Goal: Communication & Community: Answer question/provide support

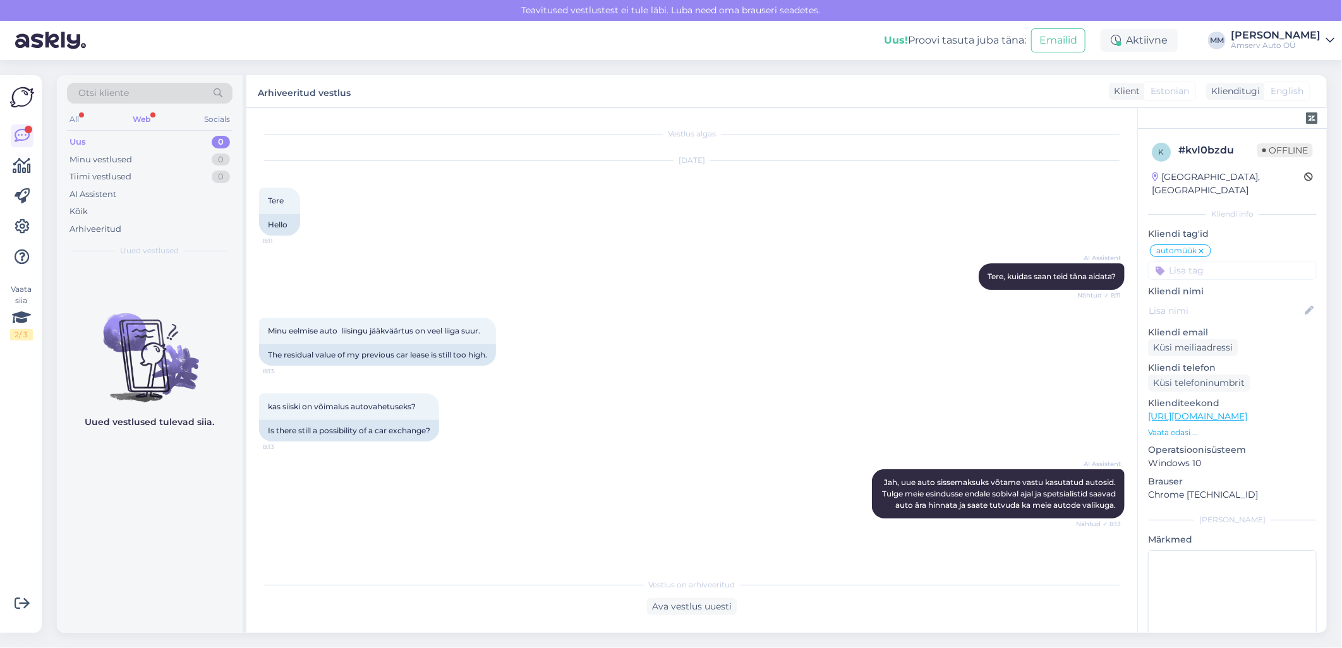
click at [143, 120] on div "Web" at bounding box center [141, 119] width 23 height 16
click at [1132, 41] on div "Aktiivne" at bounding box center [1138, 40] width 77 height 23
click at [1116, 101] on button "30 minutit" at bounding box center [1138, 99] width 57 height 14
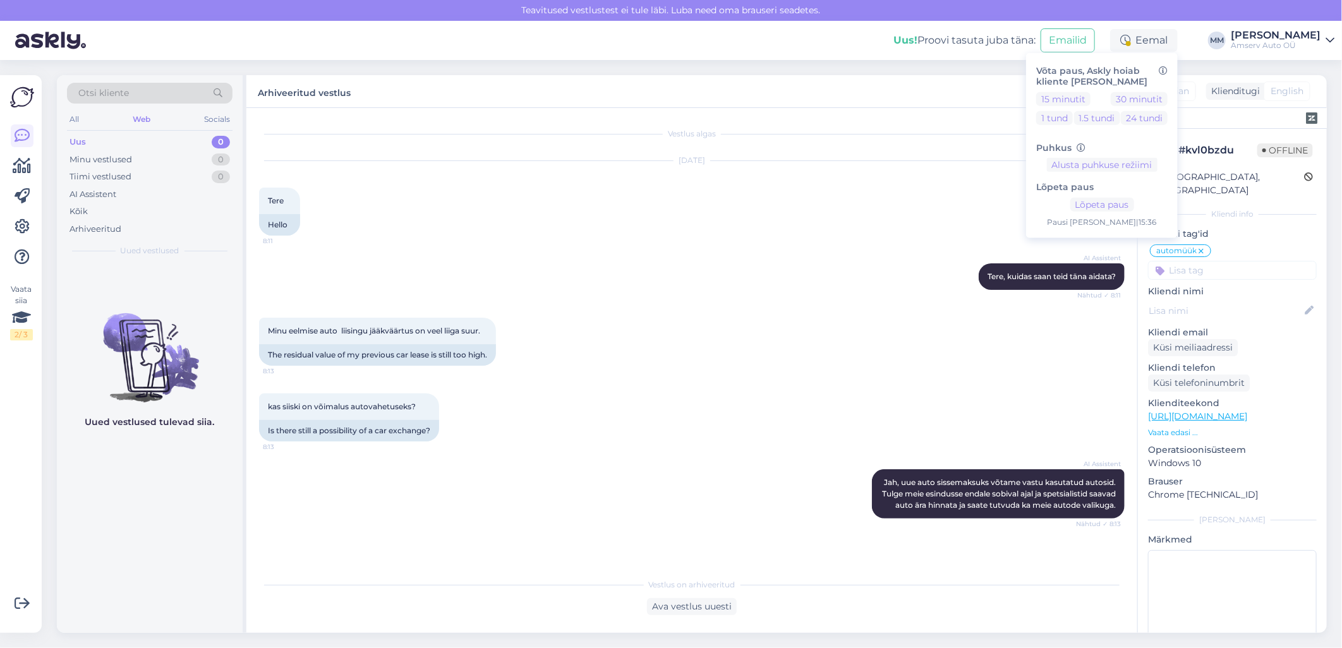
drag, startPoint x: 860, startPoint y: 237, endPoint x: 843, endPoint y: 270, distance: 37.3
click at [860, 237] on div "Sep 11 2025 Tere 8:11 Hello" at bounding box center [691, 198] width 865 height 102
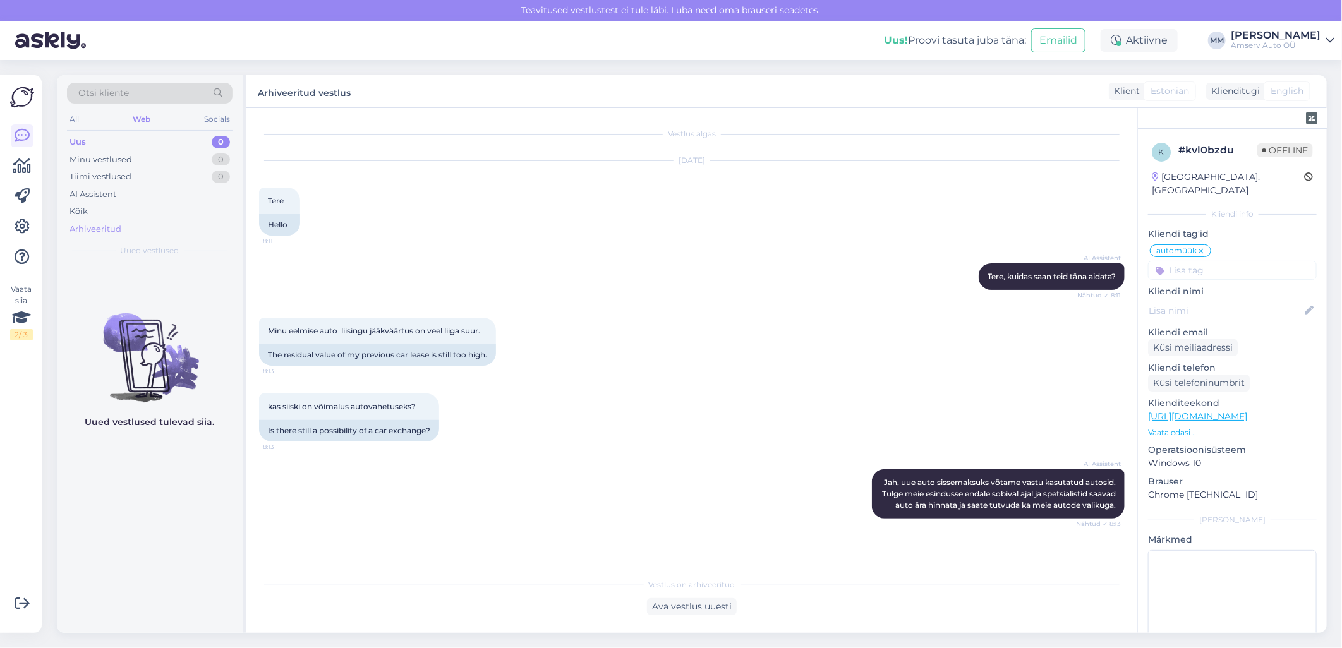
click at [71, 227] on div "Arhiveeritud" at bounding box center [95, 229] width 52 height 13
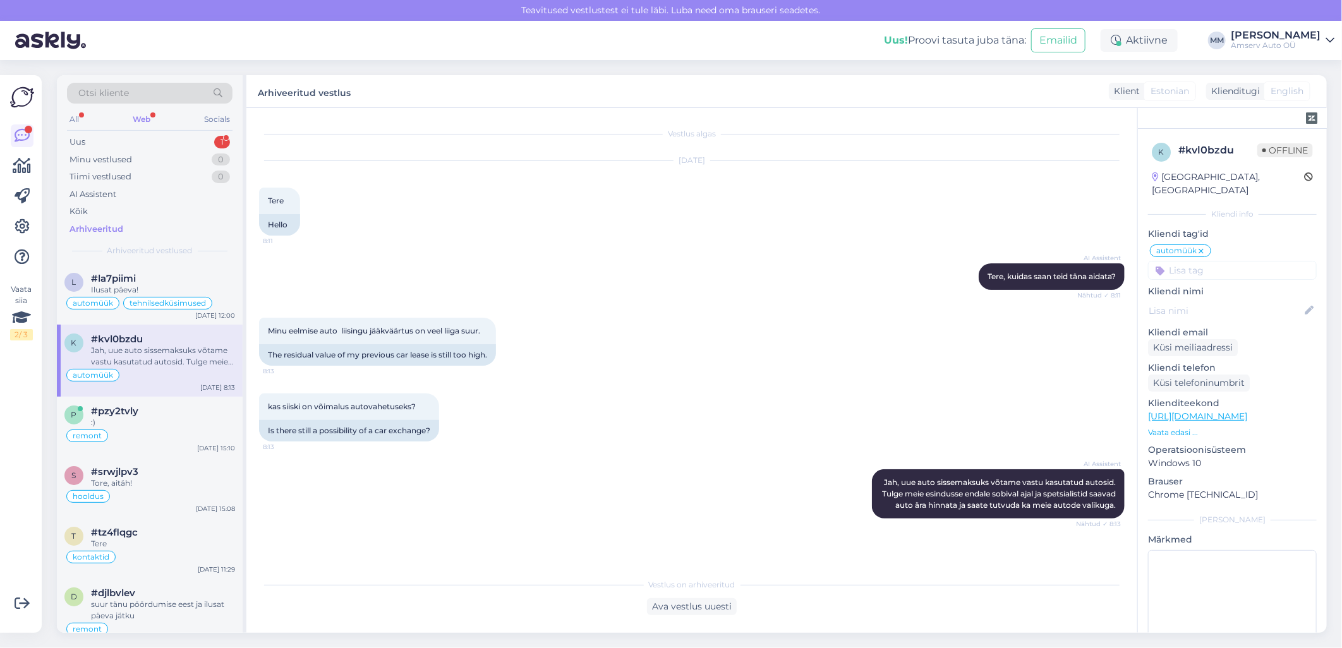
click at [143, 117] on div "Web" at bounding box center [141, 119] width 23 height 16
click at [146, 137] on div "Uus 1" at bounding box center [149, 142] width 165 height 18
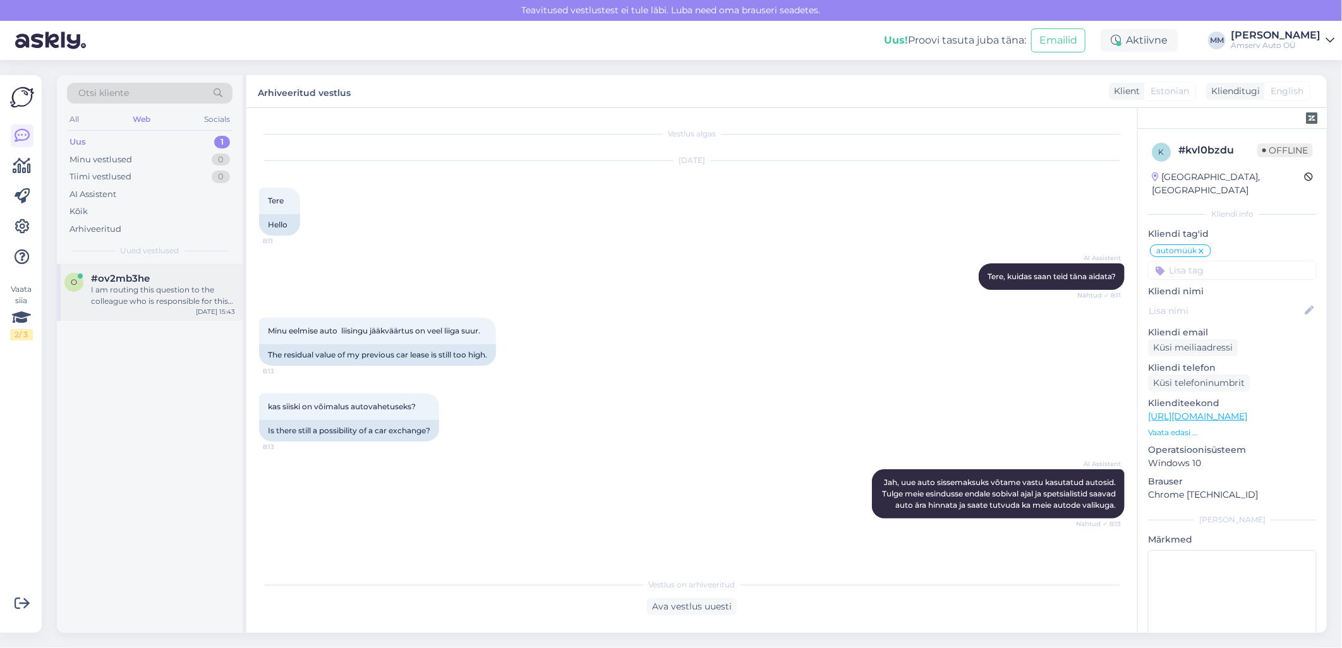
click at [119, 289] on div "I am routing this question to the colleague who is responsible for this topic. …" at bounding box center [163, 295] width 144 height 23
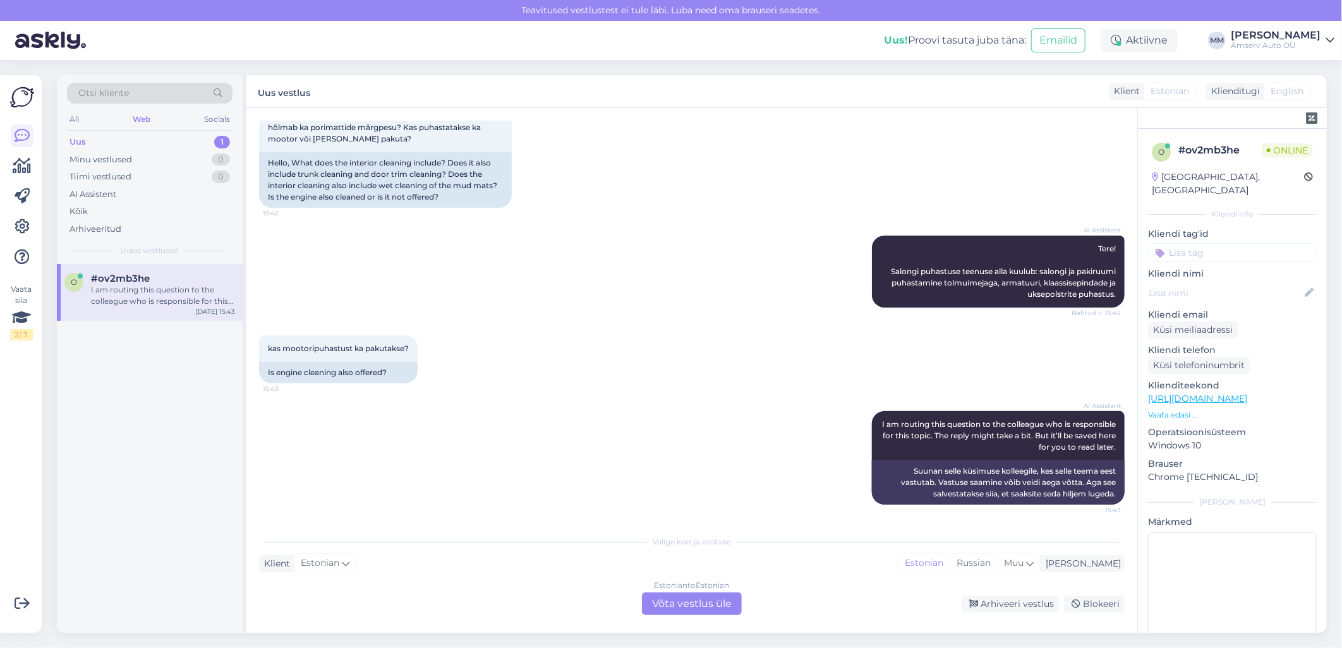
click at [654, 604] on div "Estonian to Estonian Võta vestlus üle" at bounding box center [692, 603] width 100 height 23
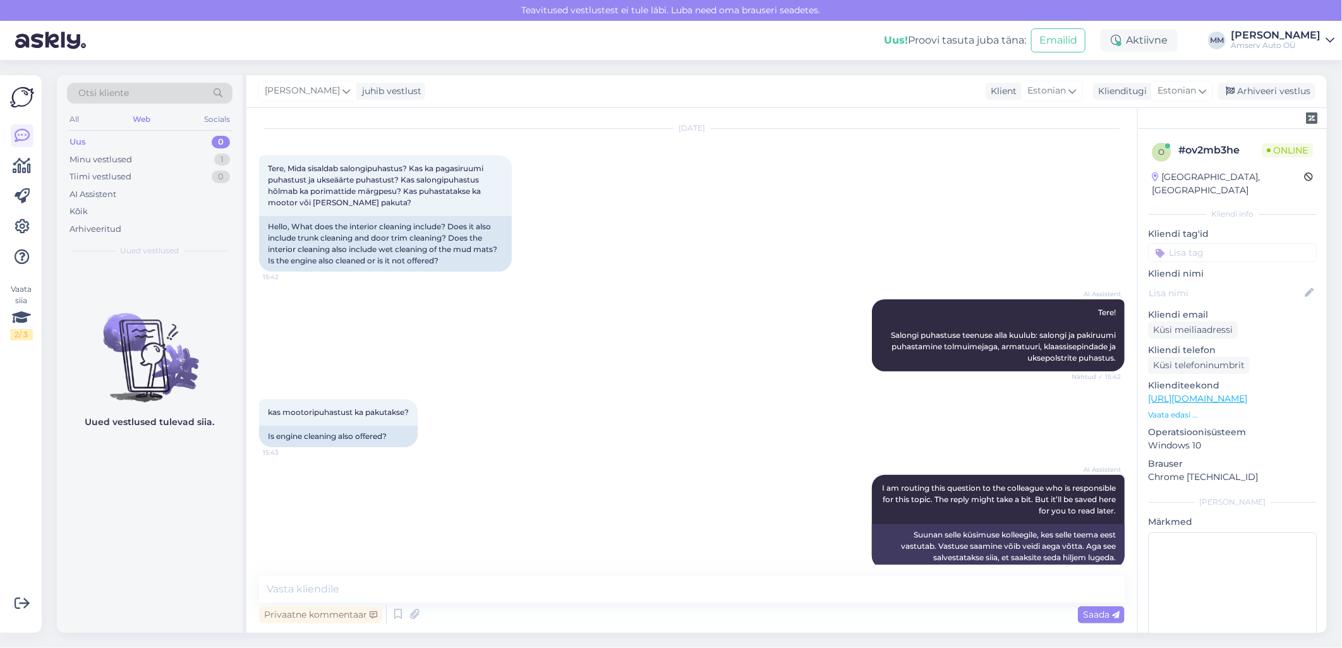
scroll to position [49, 0]
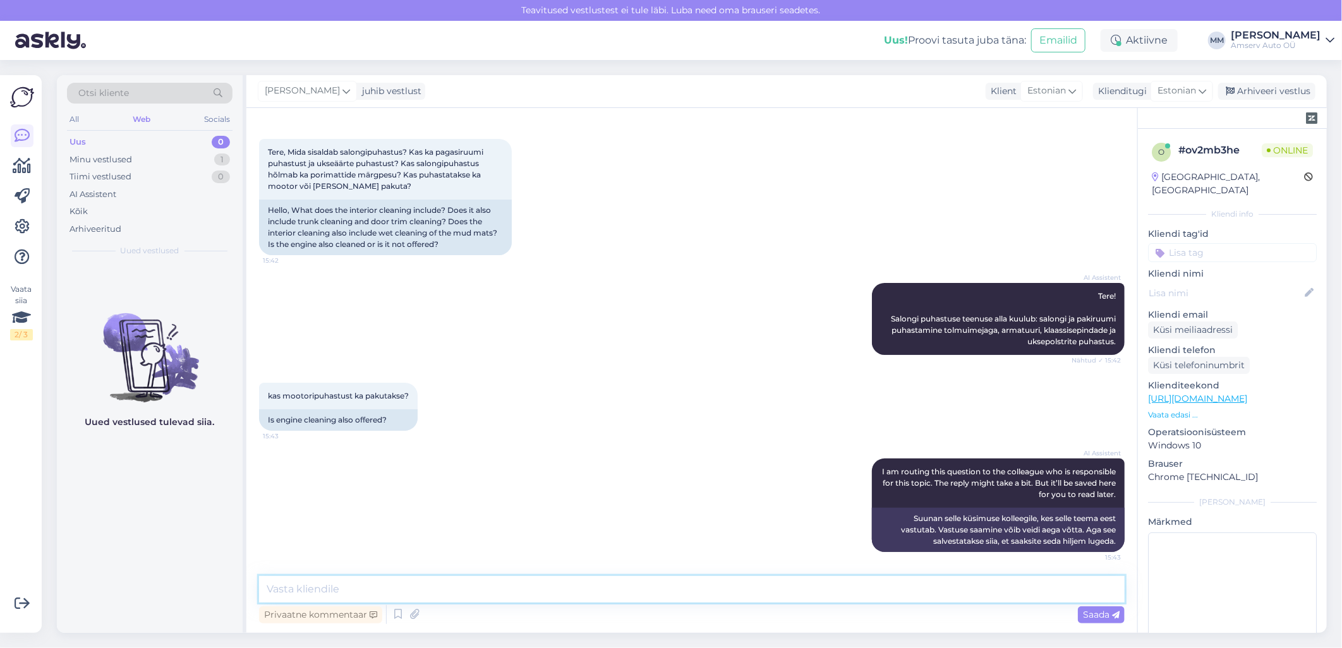
click at [633, 588] on textarea at bounding box center [691, 589] width 865 height 27
type textarea "Tere"
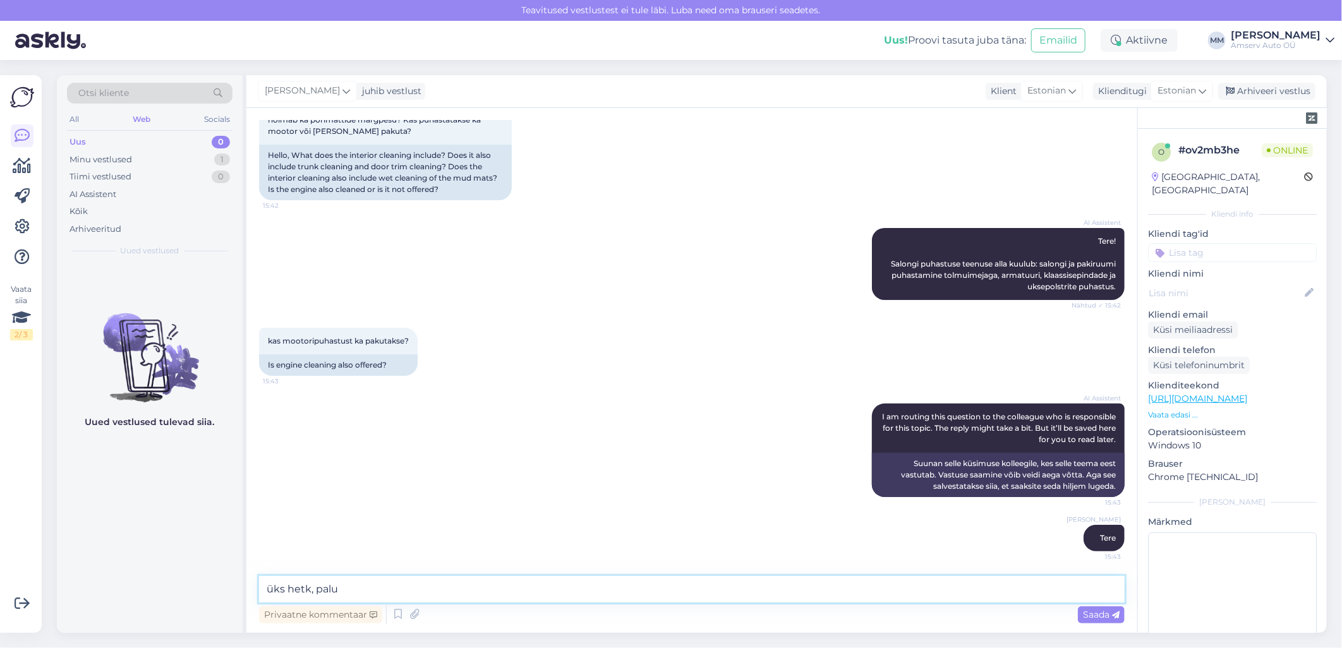
type textarea "üks hetk, palun"
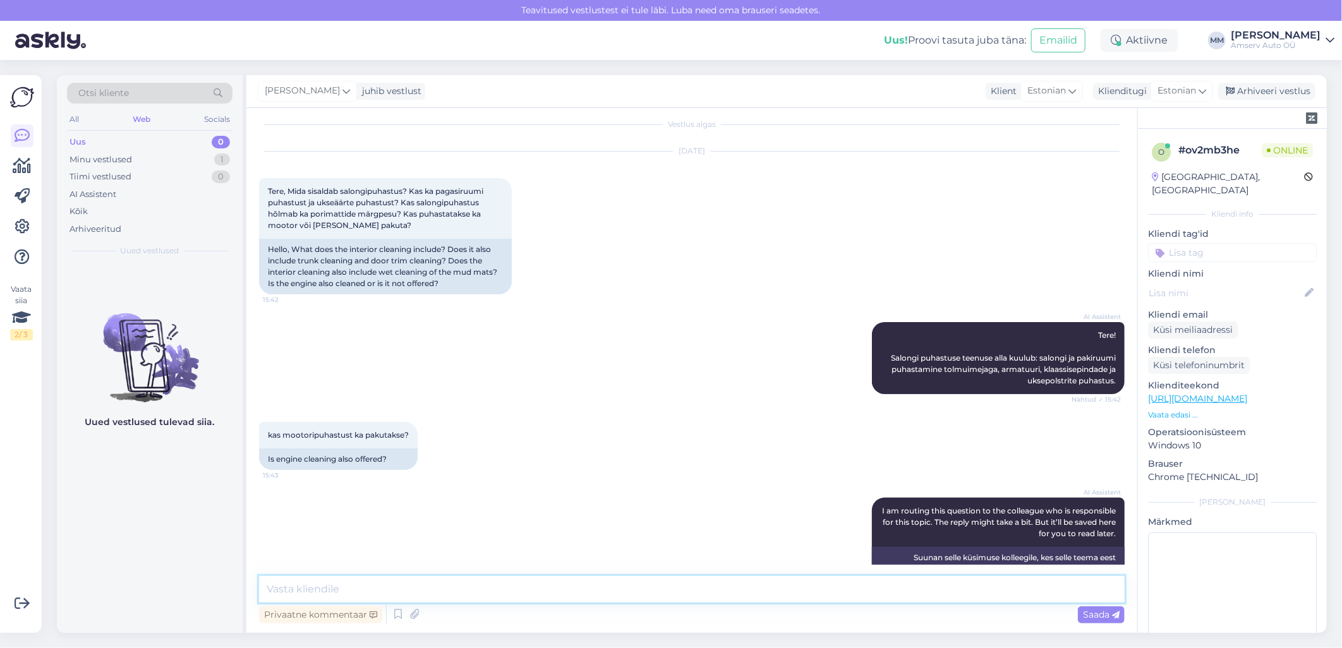
scroll to position [0, 0]
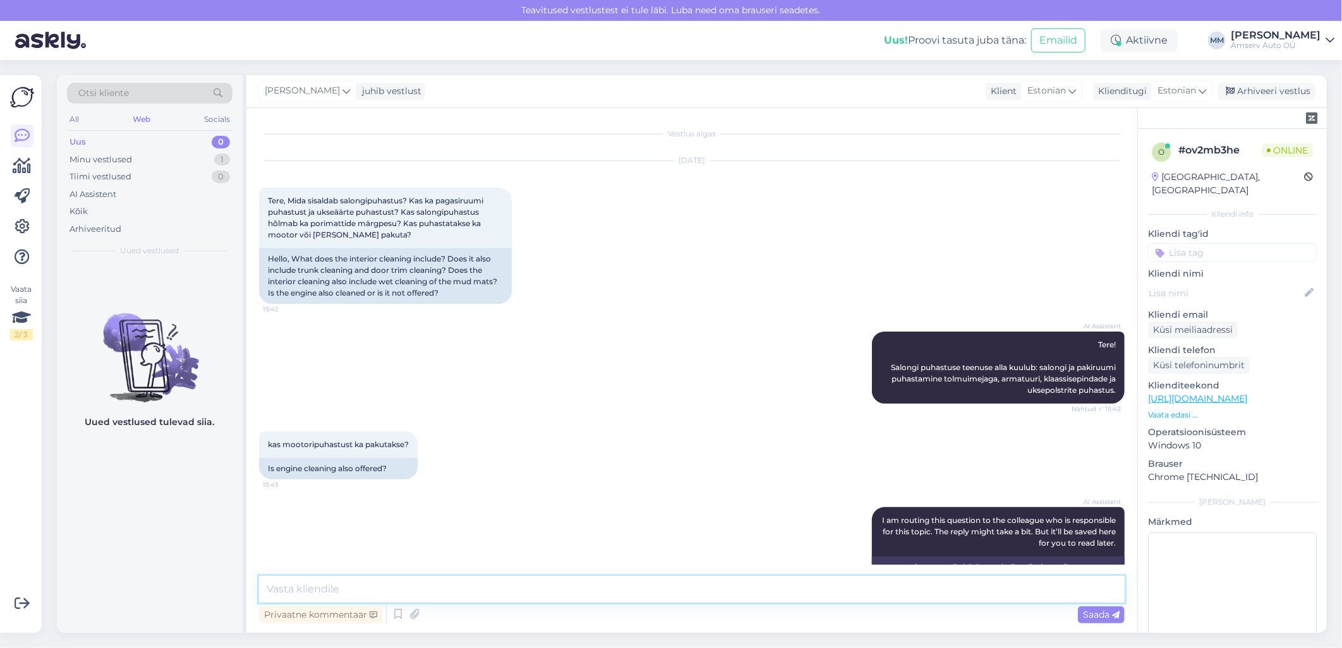
click at [361, 587] on textarea at bounding box center [691, 589] width 865 height 27
paste textarea "Salongi ja pakiruumi puhastamine tolmuimejaga, armatuuri, klaassisepindade ja u…"
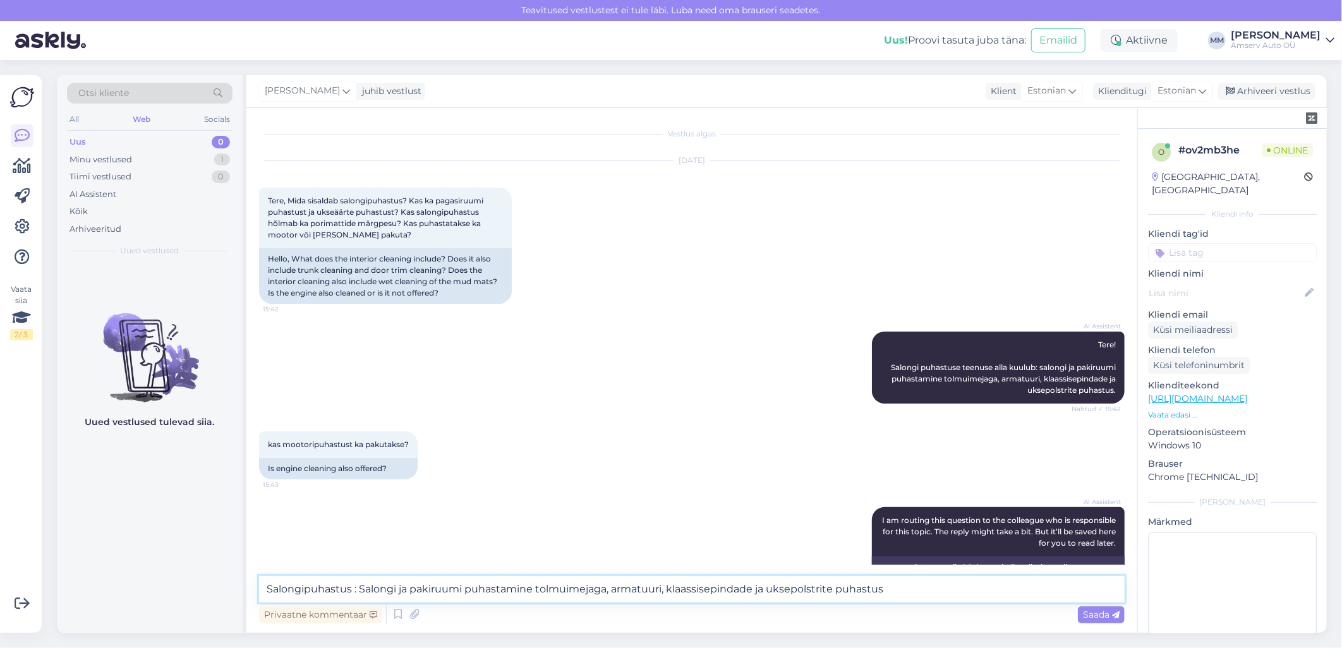
click at [363, 589] on textarea "Salongipuhastus : Salongi ja pakiruumi puhastamine tolmuimejaga, armatuuri, kla…" at bounding box center [691, 589] width 865 height 27
type textarea "Salongipuhastus : salongi ja pakiruumi puhastamine tolmuimejaga, armatuuri, kla…"
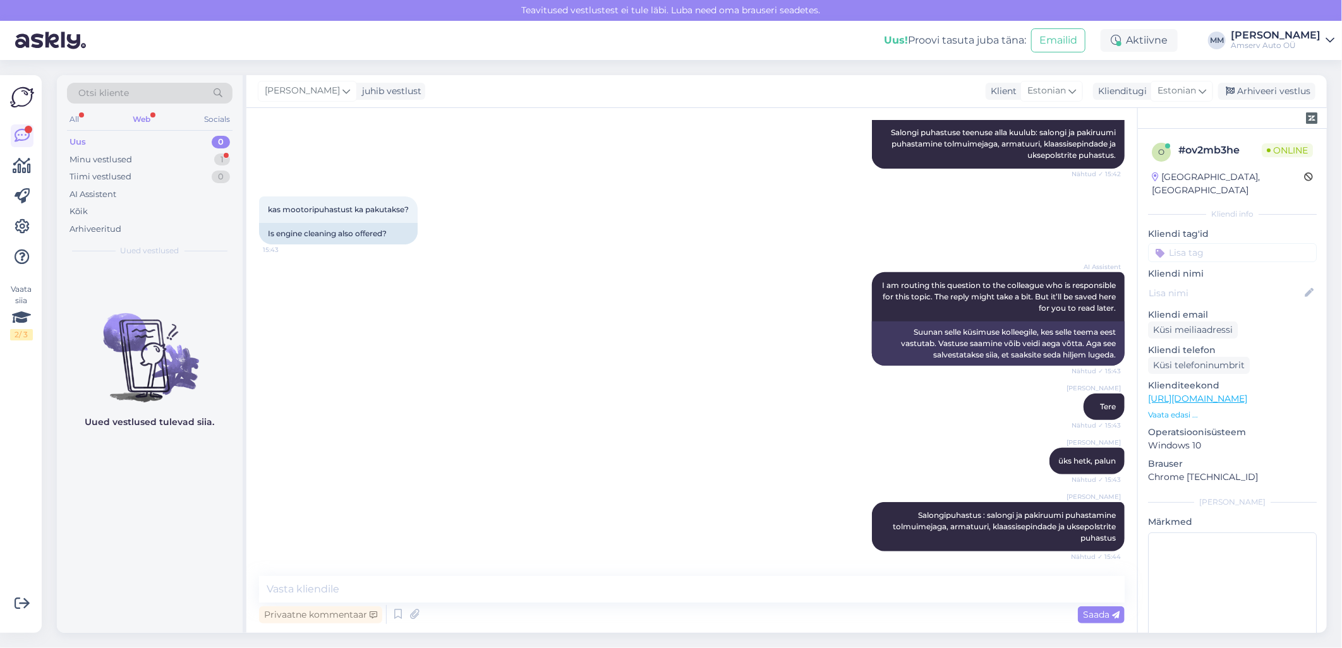
scroll to position [289, 0]
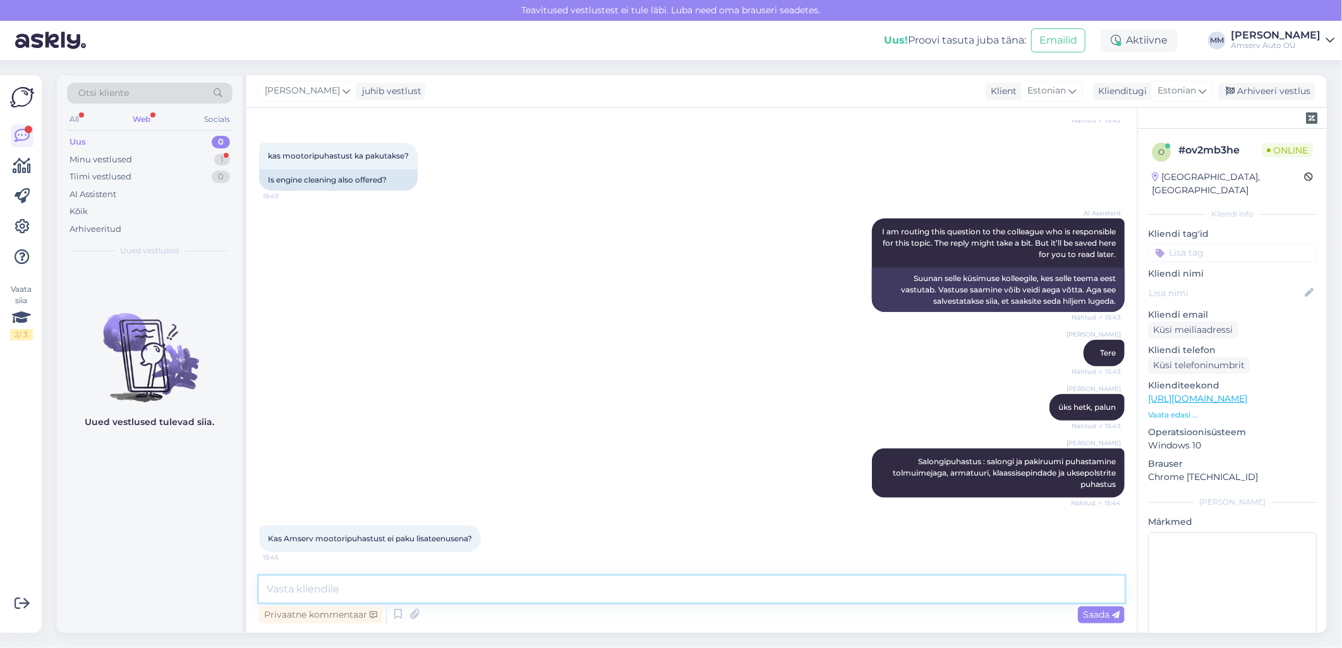
click at [912, 601] on textarea at bounding box center [691, 589] width 865 height 27
click at [448, 588] on textarea at bounding box center [691, 589] width 865 height 27
type textarea "Pakume küll"
click at [373, 589] on textarea "Pakume küll" at bounding box center [691, 589] width 865 height 27
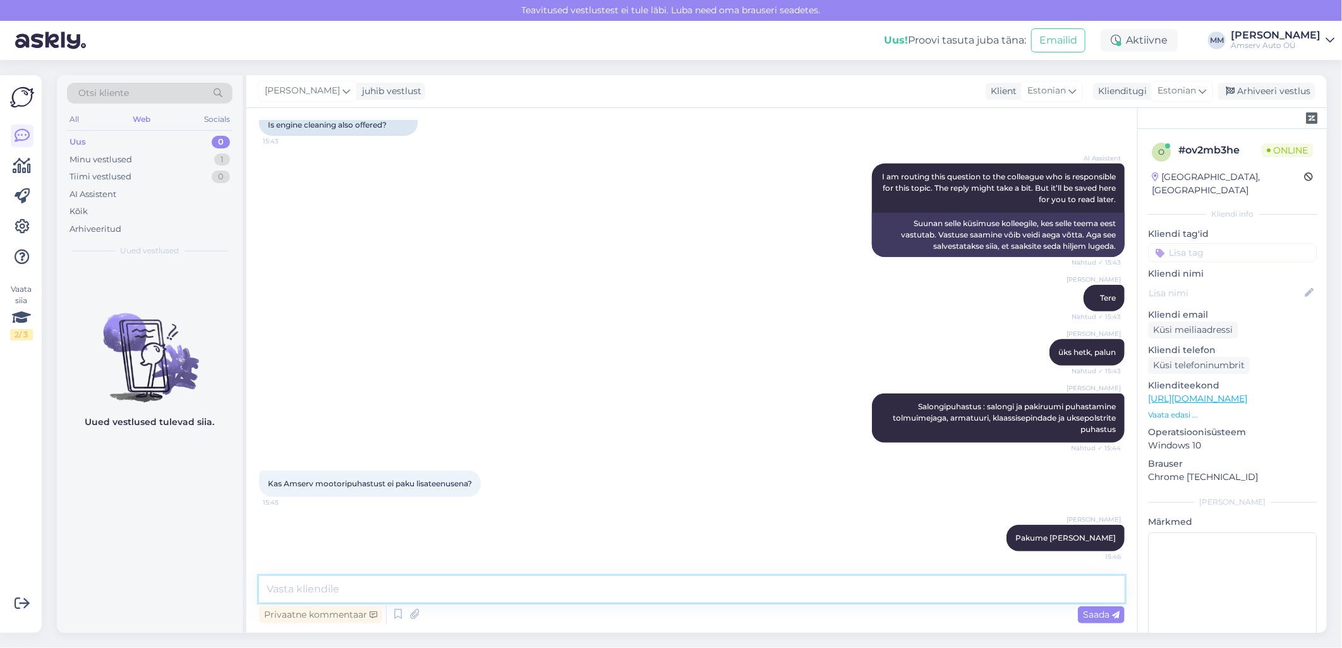
paste textarea "Mootoripesu saab teostada jahtunud mootoriga, seega ideaalis peaks klient õhtul…"
type textarea "Mootoripesu saab teostada jahtunud mootoriga, seega ideaalis peaks klient õhtul…"
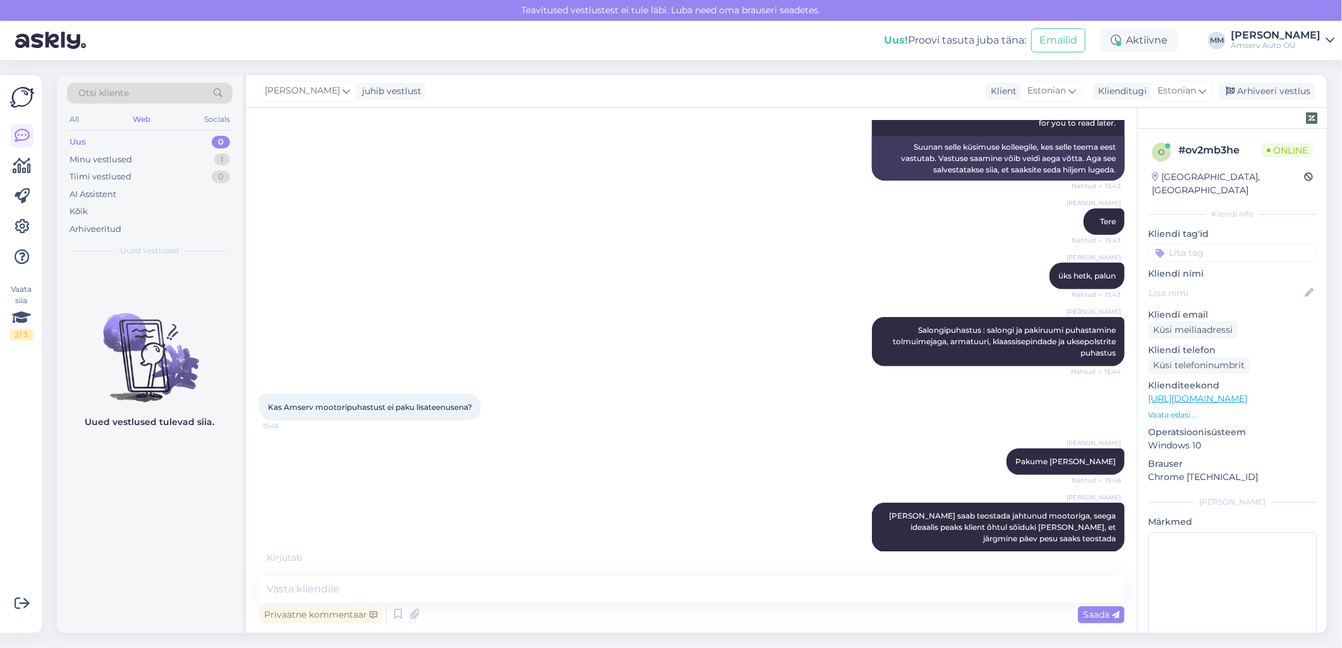
click at [925, 613] on div "Privaatne kommentaar Saada" at bounding box center [691, 615] width 865 height 24
click at [570, 587] on textarea at bounding box center [691, 589] width 865 height 27
paste textarea "Mootoripesu on kliendi vastutusel"
type textarea "Mootoripesu on kliendi vastutusel"
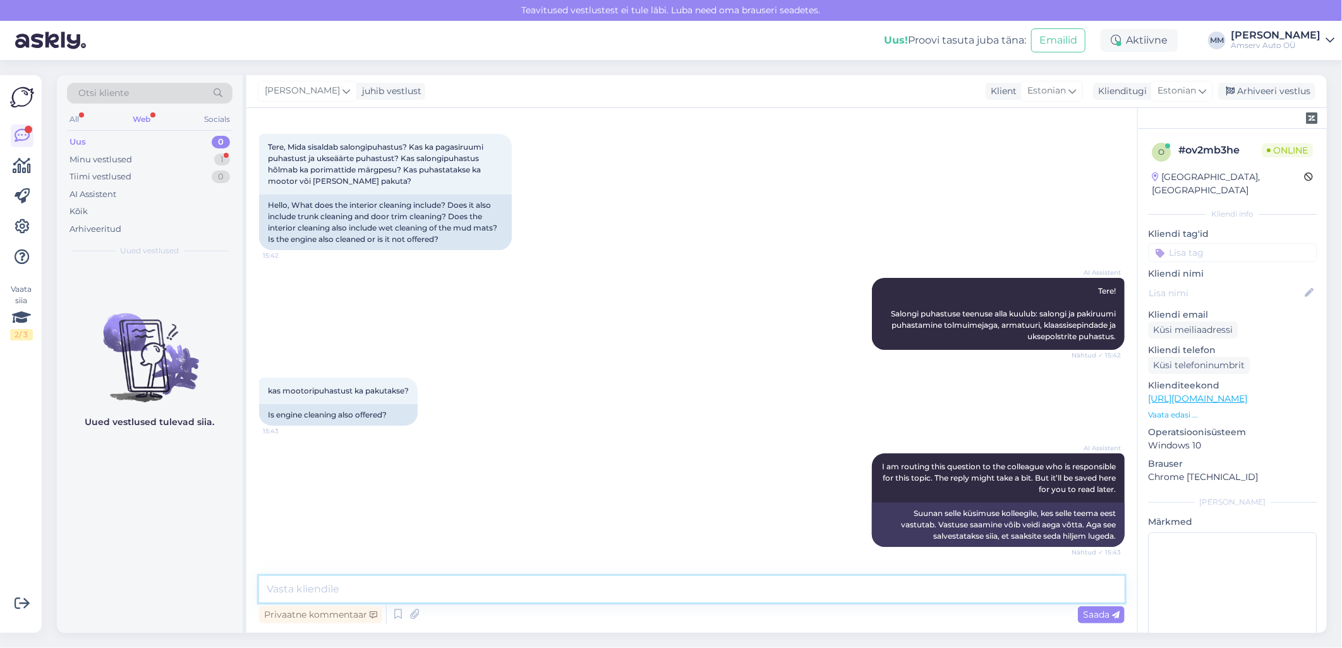
scroll to position [529, 0]
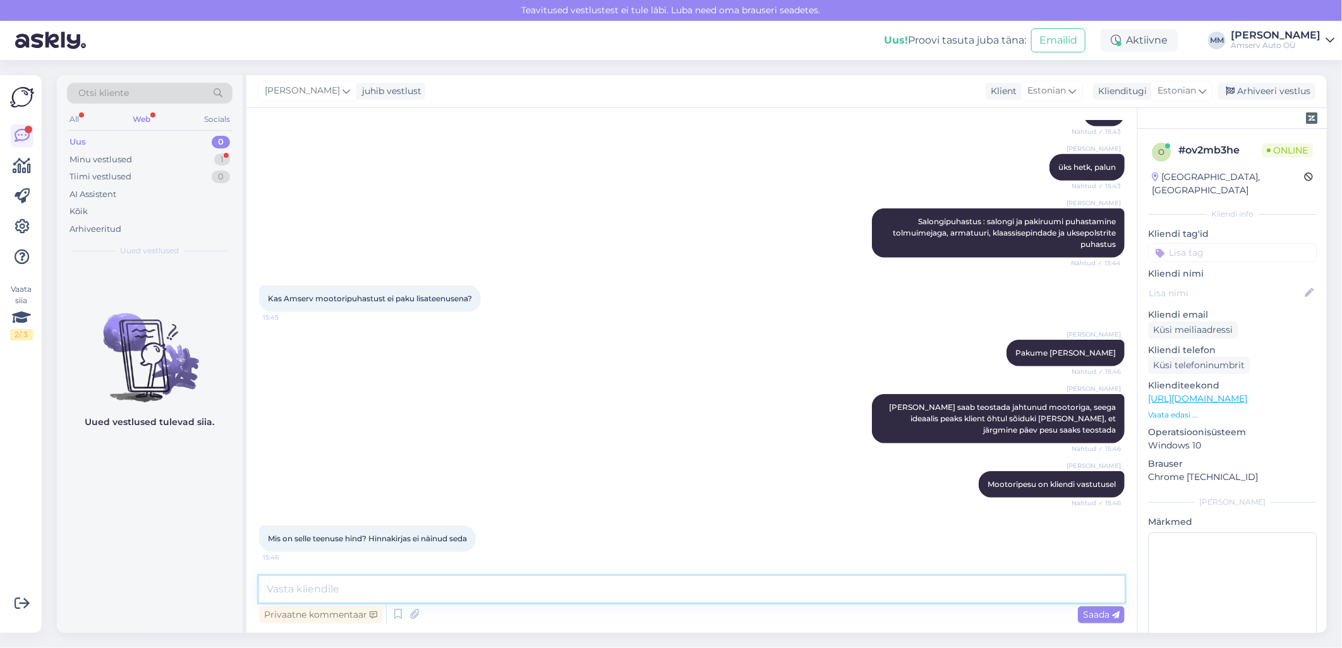
click at [403, 592] on textarea at bounding box center [691, 589] width 865 height 27
type textarea "Palun auto reg nr"
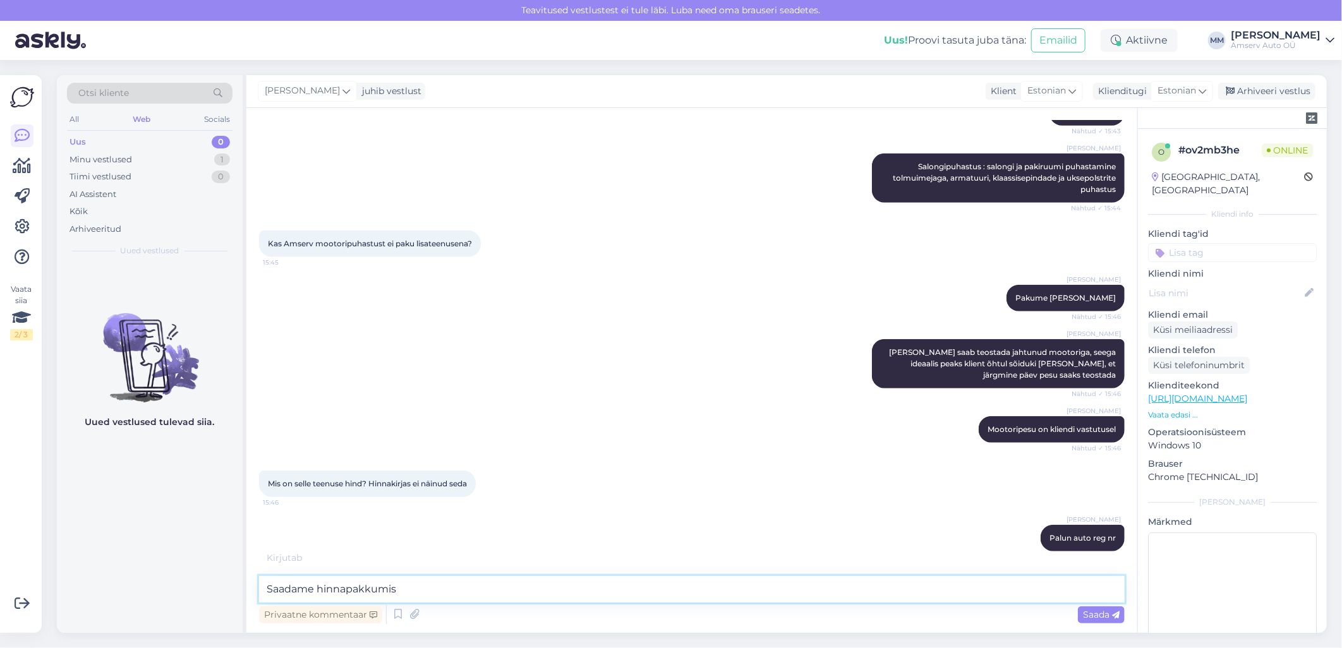
type textarea "Saadame hinnapakkumise"
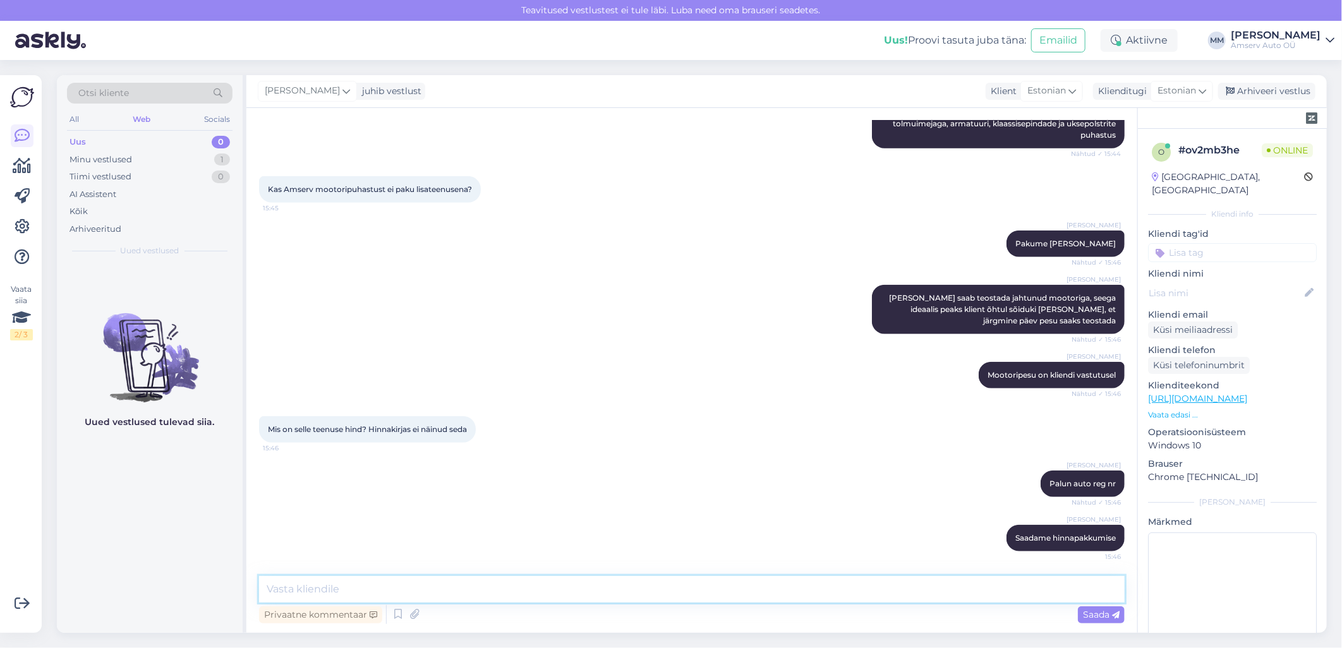
click at [547, 595] on textarea at bounding box center [691, 589] width 865 height 27
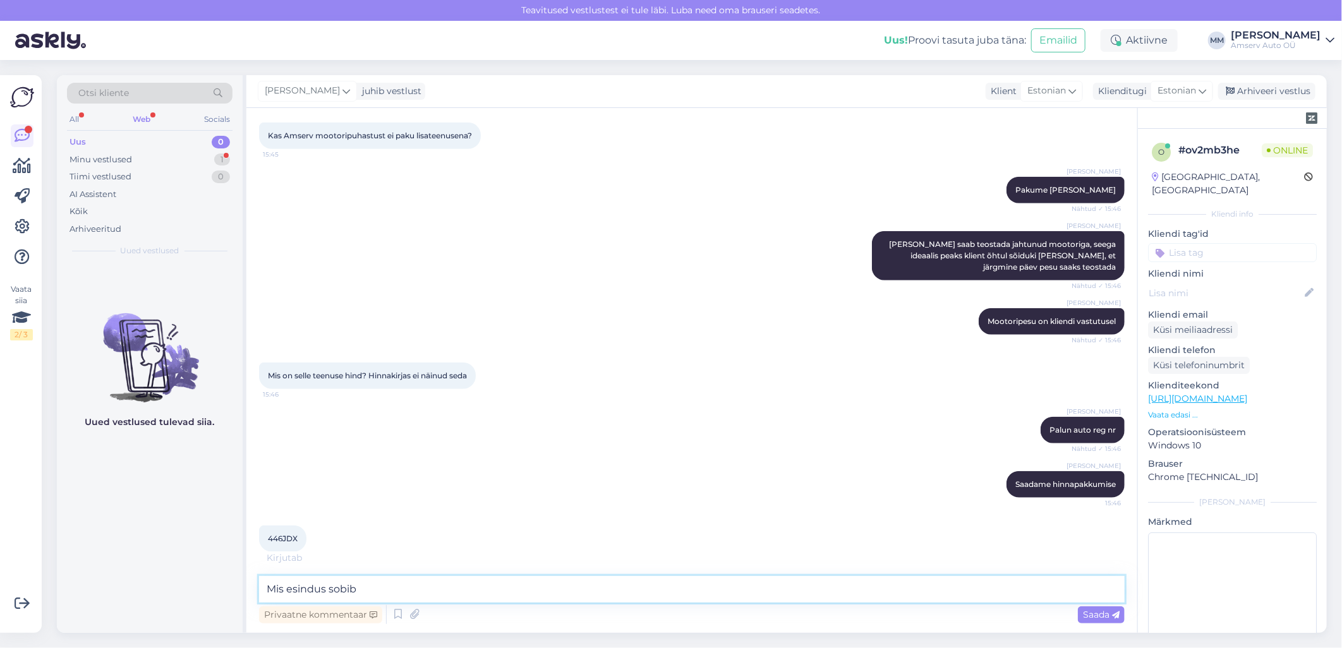
type textarea "Mis esindus sobib?"
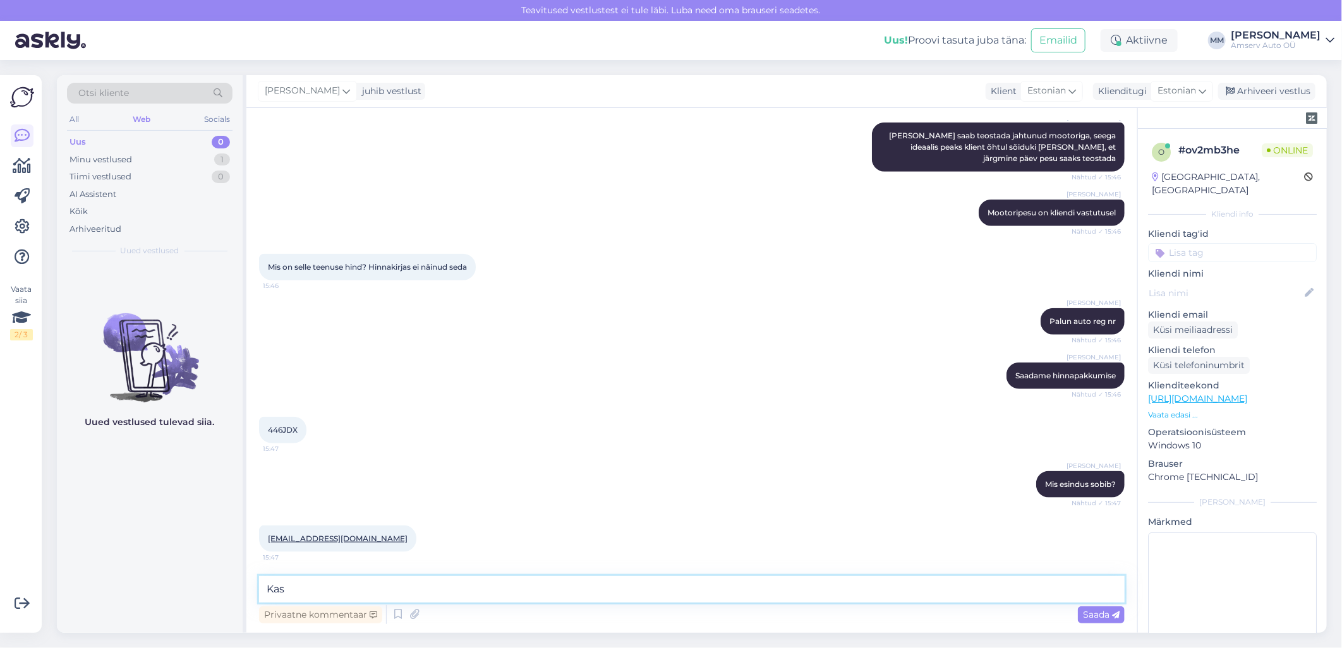
scroll to position [855, 0]
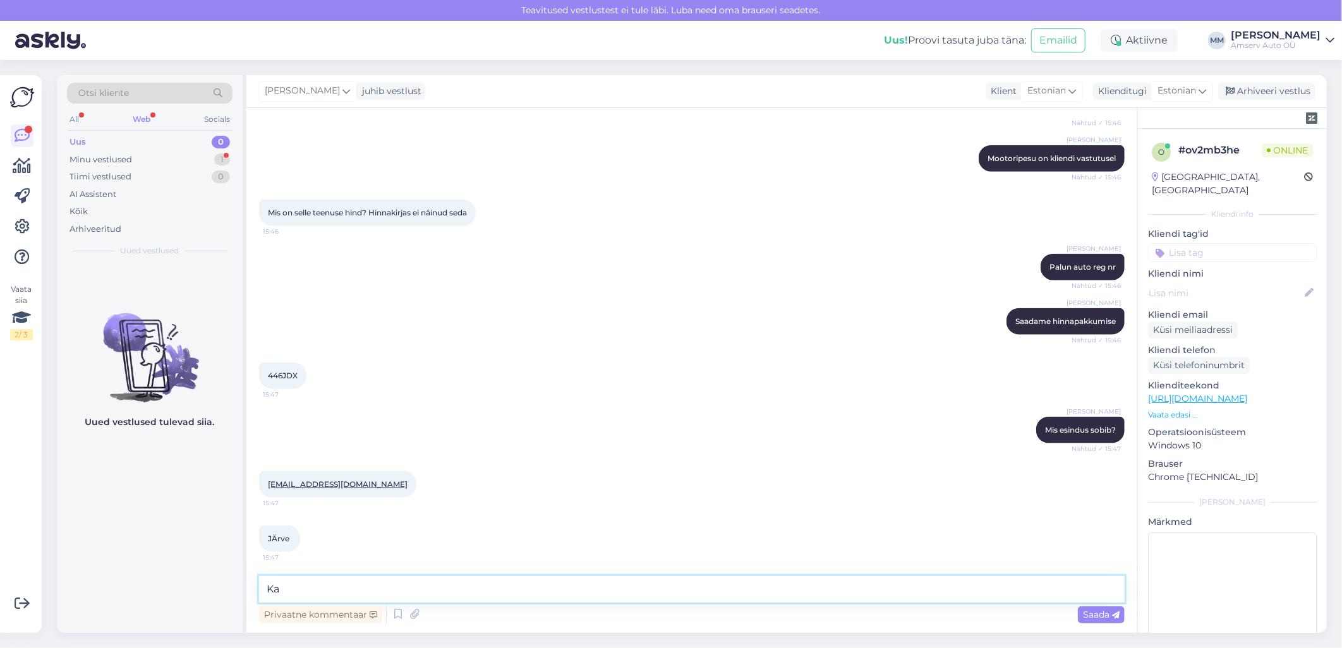
type textarea "K"
type textarea "Tänan!"
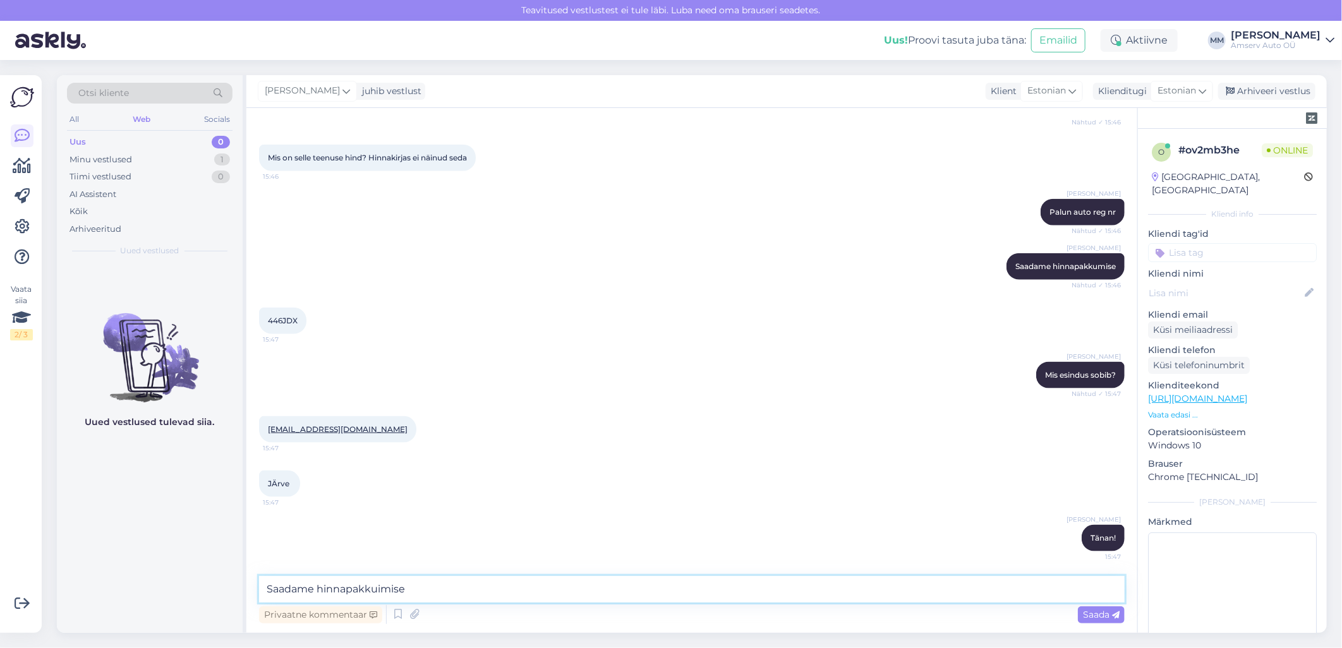
click at [380, 592] on textarea "Saadame hinnapakkuimise" at bounding box center [691, 589] width 865 height 27
type textarea "Saadame hinnapakkumise"
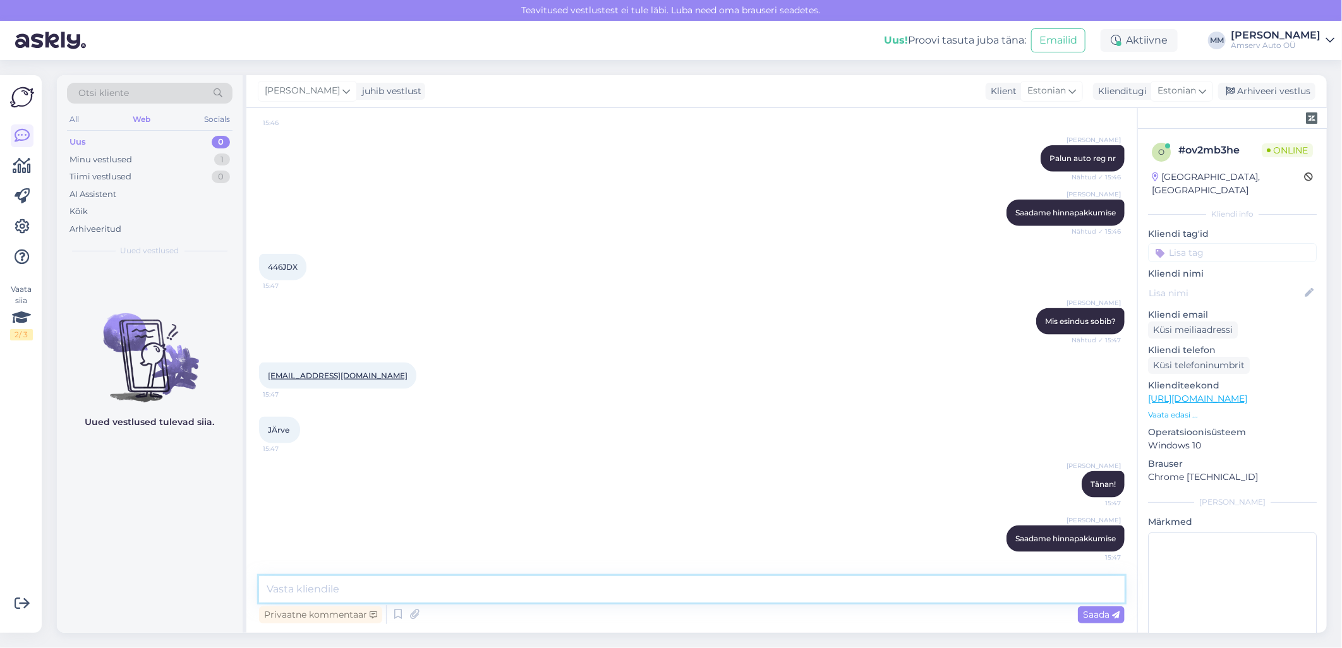
click at [756, 598] on textarea at bounding box center [691, 589] width 865 height 27
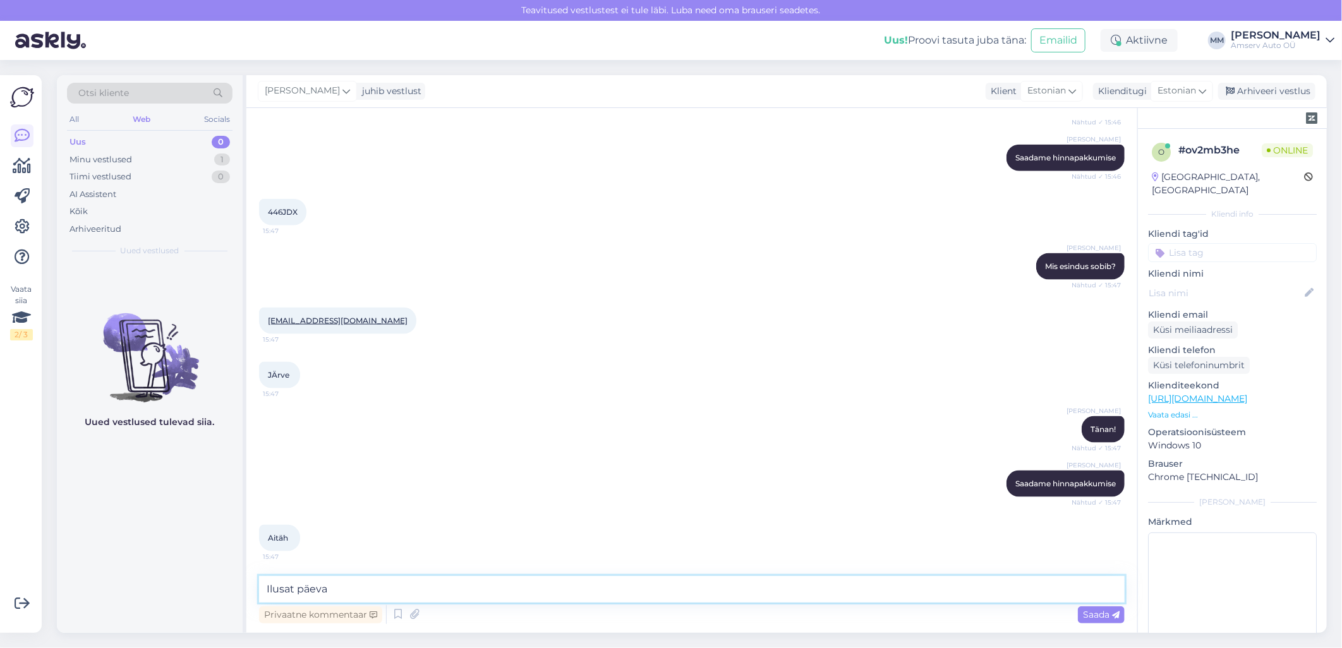
type textarea "Ilusat päeva!"
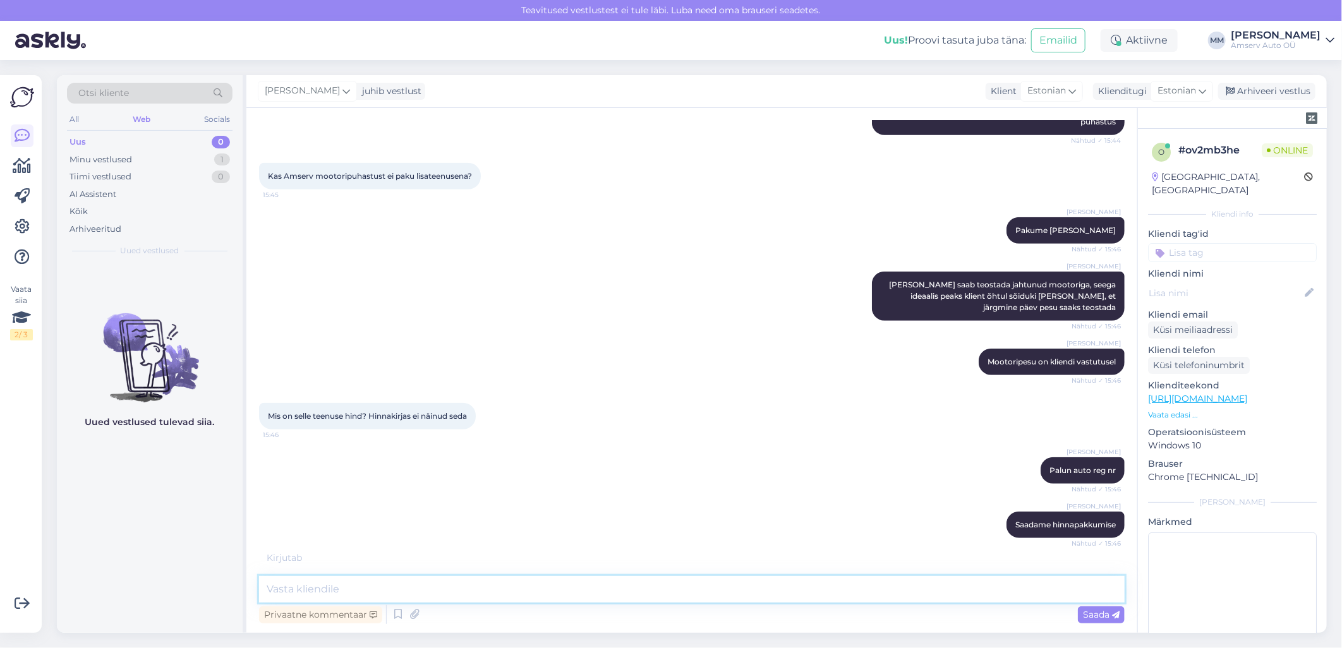
scroll to position [1126, 0]
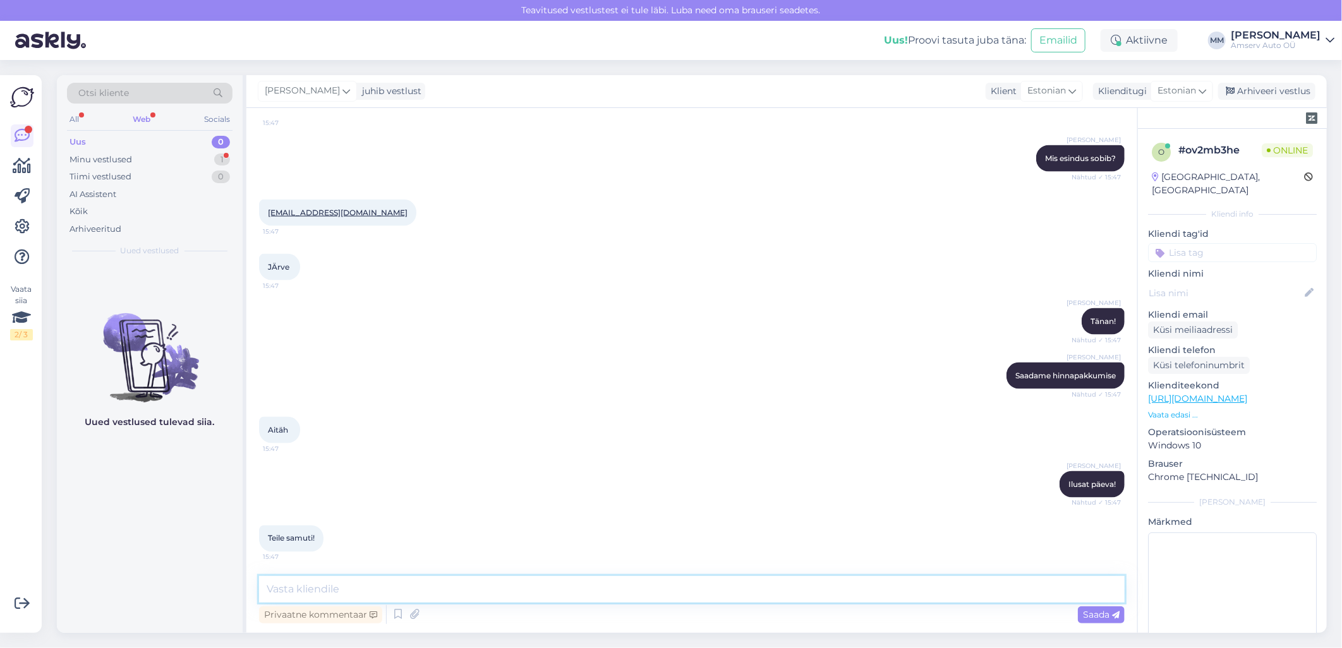
click at [570, 586] on textarea at bounding box center [691, 589] width 865 height 27
type textarea "Tänan!"
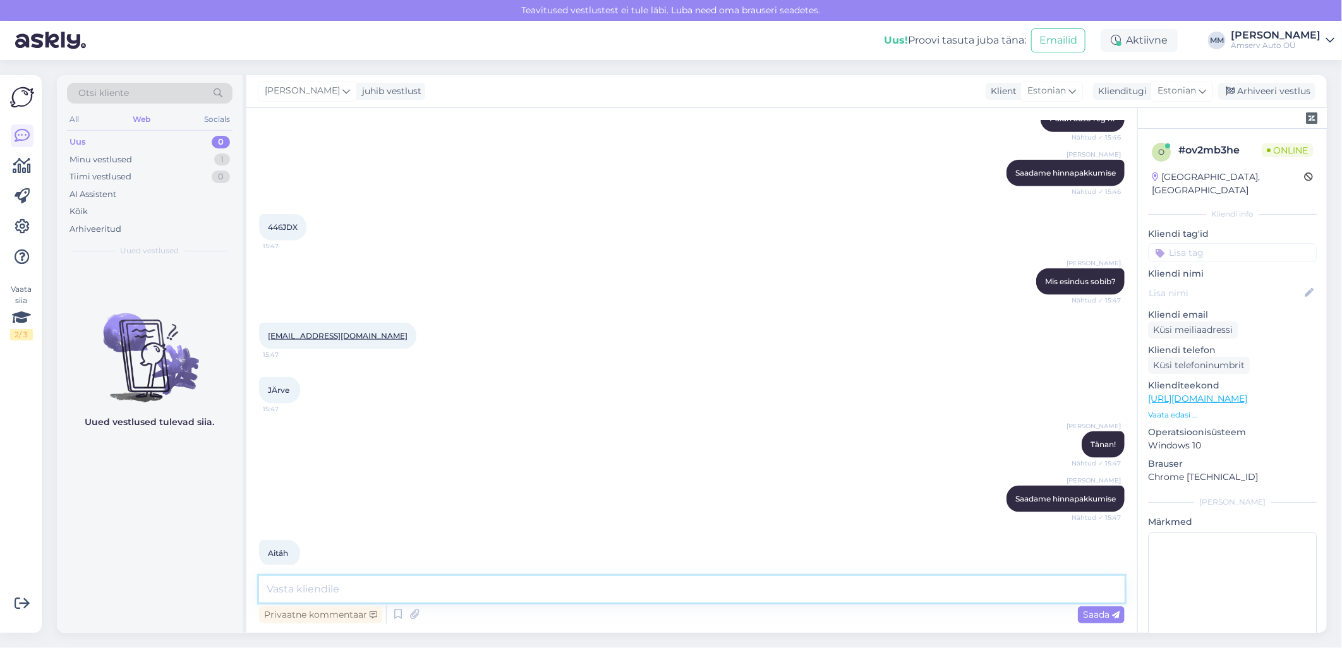
scroll to position [970, 0]
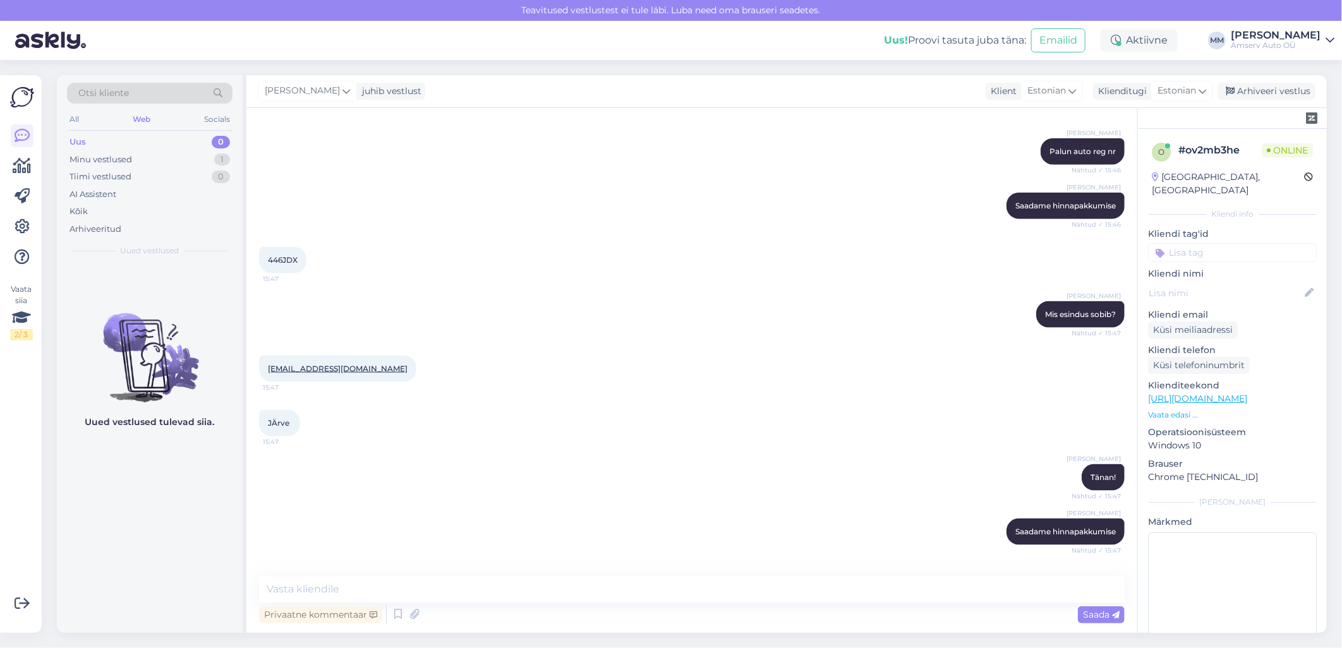
click at [289, 256] on span "446JDX" at bounding box center [283, 259] width 30 height 9
copy div "446JDX 15:47"
drag, startPoint x: 388, startPoint y: 366, endPoint x: 267, endPoint y: 368, distance: 121.9
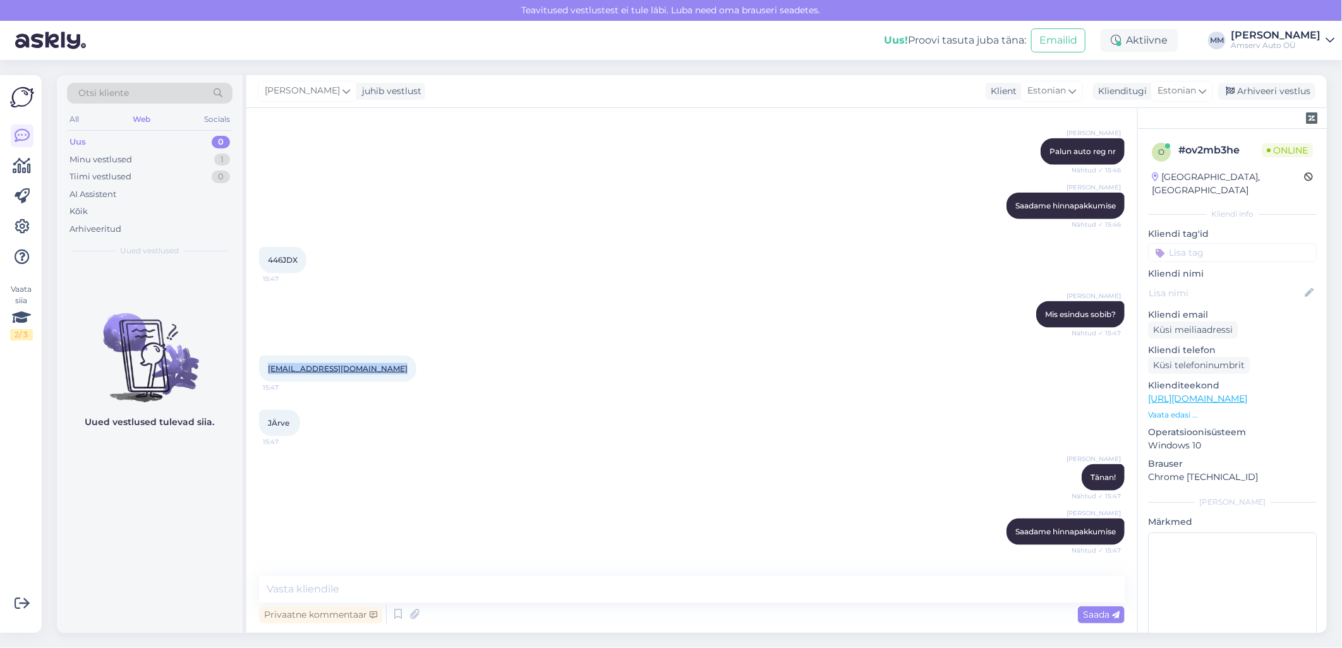
click at [267, 368] on div "annika.liivamagi@finewine.ee 15:47" at bounding box center [337, 369] width 157 height 27
copy link "annika.liivamagi@finewine.ee"
click at [918, 552] on div "Marina Mamutina Saadame hinnapakkumise Nähtud ✓ 15:47" at bounding box center [691, 532] width 865 height 54
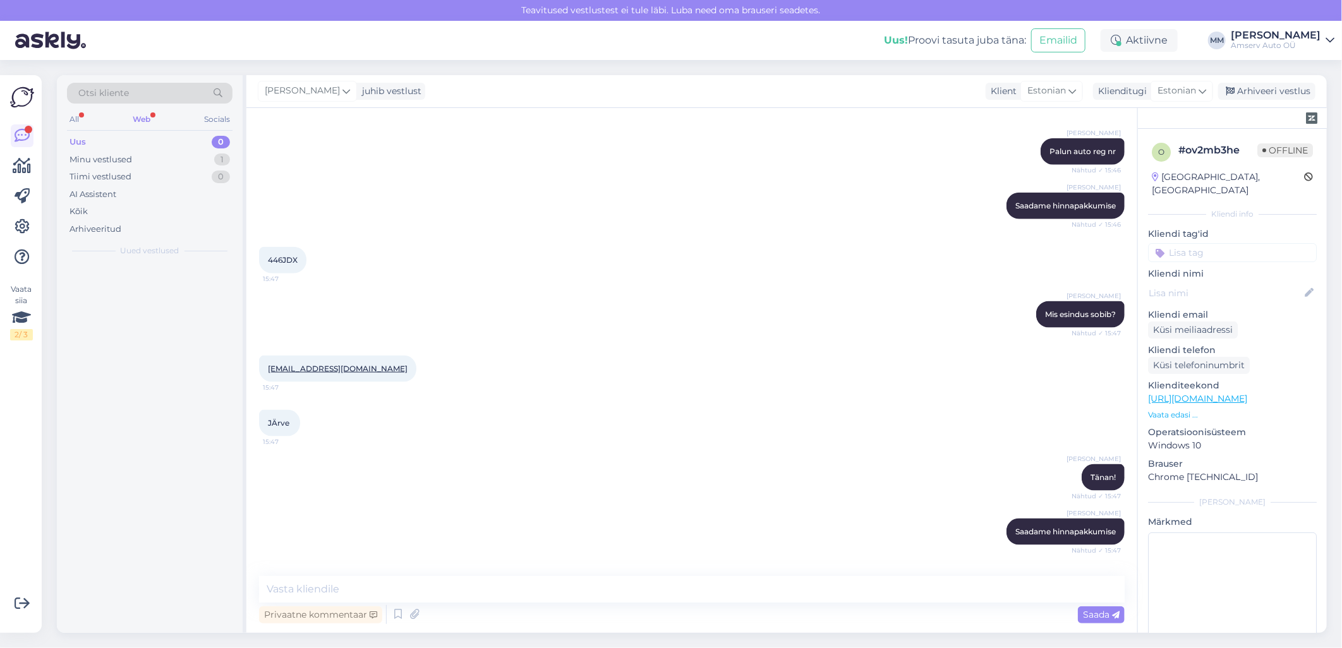
click at [294, 259] on span "446JDX" at bounding box center [283, 259] width 30 height 9
copy div "446JDX 15:47"
click at [357, 35] on div "Uus! Proovi tasuta juba täna: Emailid Aktiivne Võta paus, Askly hoiab kliente s…" at bounding box center [671, 40] width 1342 height 39
click at [190, 145] on div "Uus 1" at bounding box center [149, 142] width 165 height 18
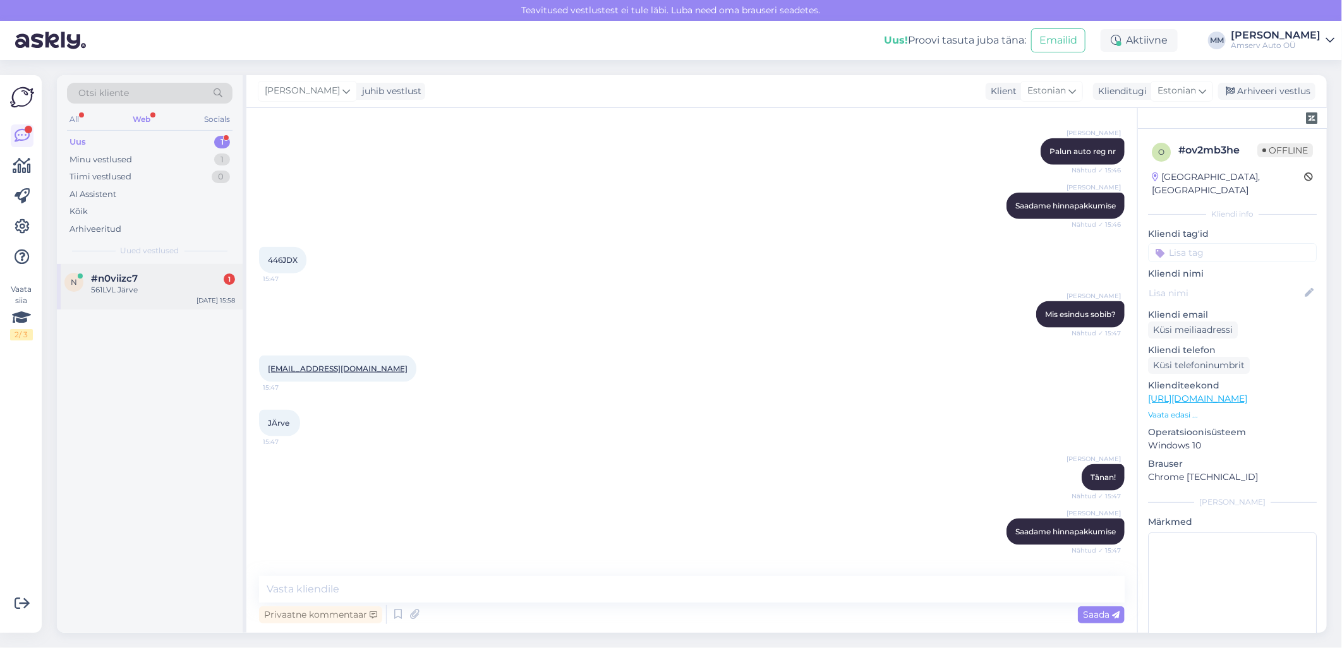
click at [152, 294] on div "561LVL Järve" at bounding box center [163, 289] width 144 height 11
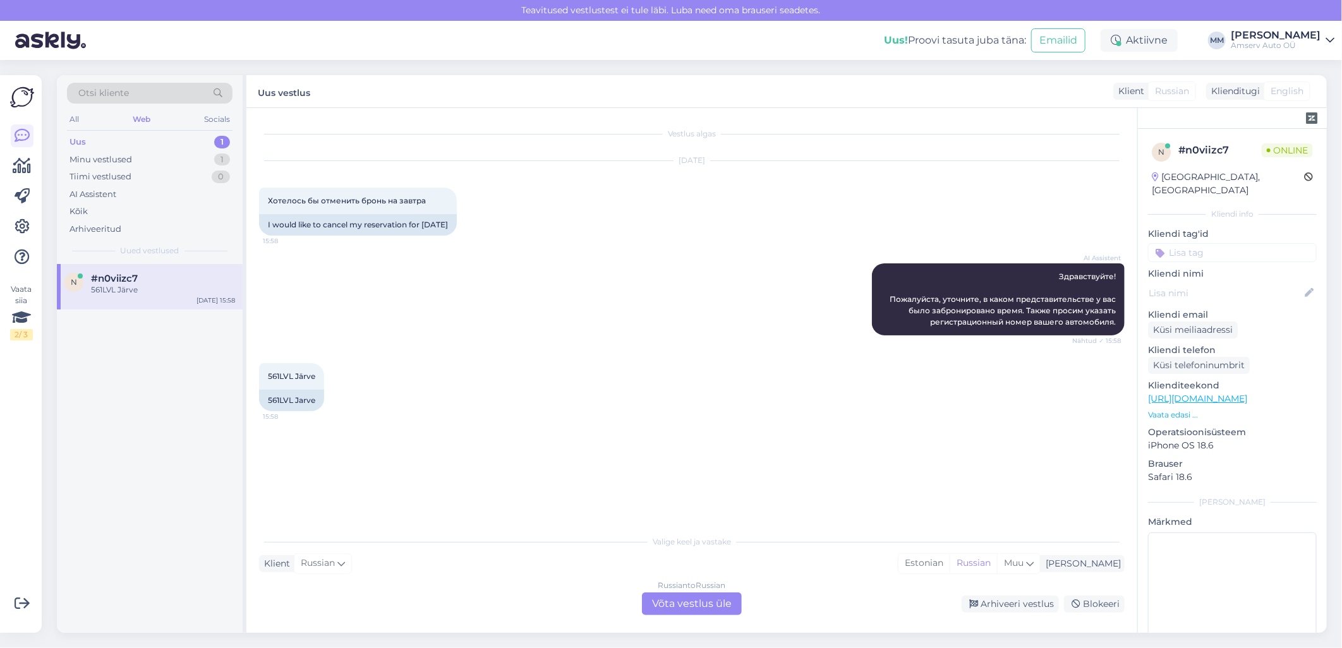
scroll to position [0, 0]
click at [167, 133] on div "Uus 1" at bounding box center [149, 142] width 165 height 18
click at [185, 136] on div "Uus 1" at bounding box center [149, 142] width 165 height 18
click at [156, 283] on div "#n0viizc7" at bounding box center [163, 278] width 144 height 11
click at [685, 605] on div "Russian to Russian Võta vestlus üle" at bounding box center [692, 603] width 100 height 23
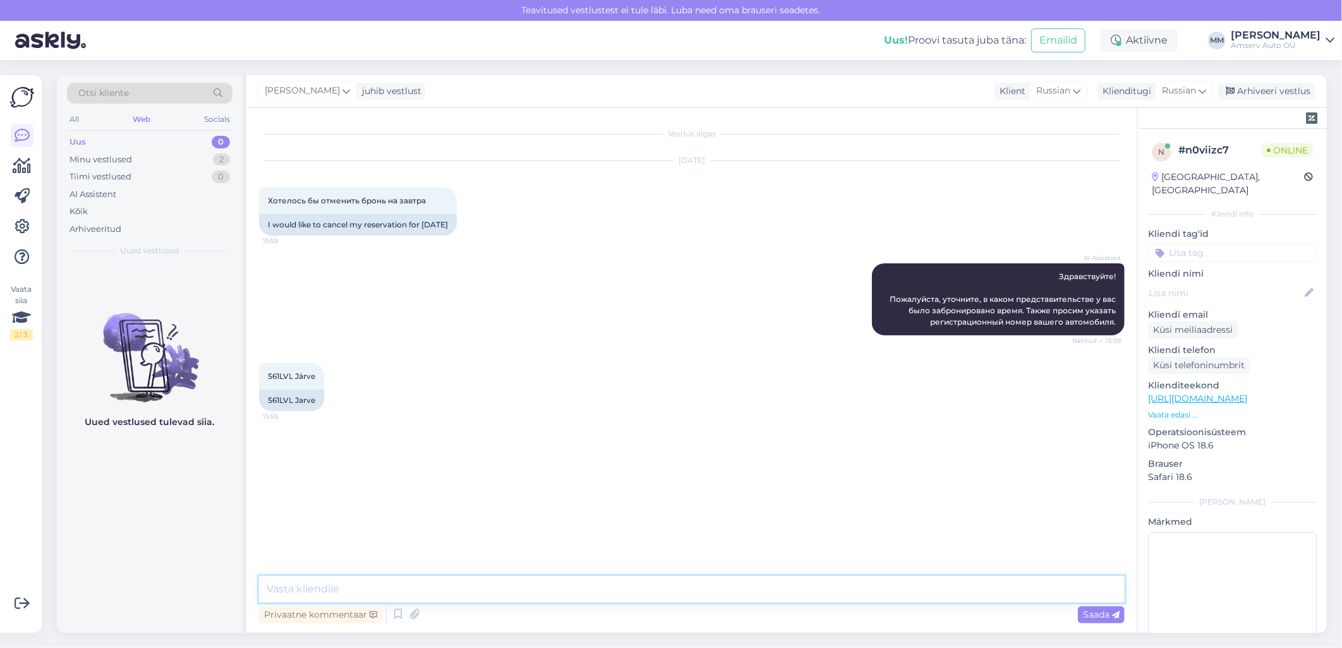
click at [406, 589] on textarea at bounding box center [691, 589] width 865 height 27
paste textarea "Спасибо за информацию"
type textarea "Спасибо за информацию"
click at [1201, 90] on icon at bounding box center [1202, 91] width 8 height 14
type input "est"
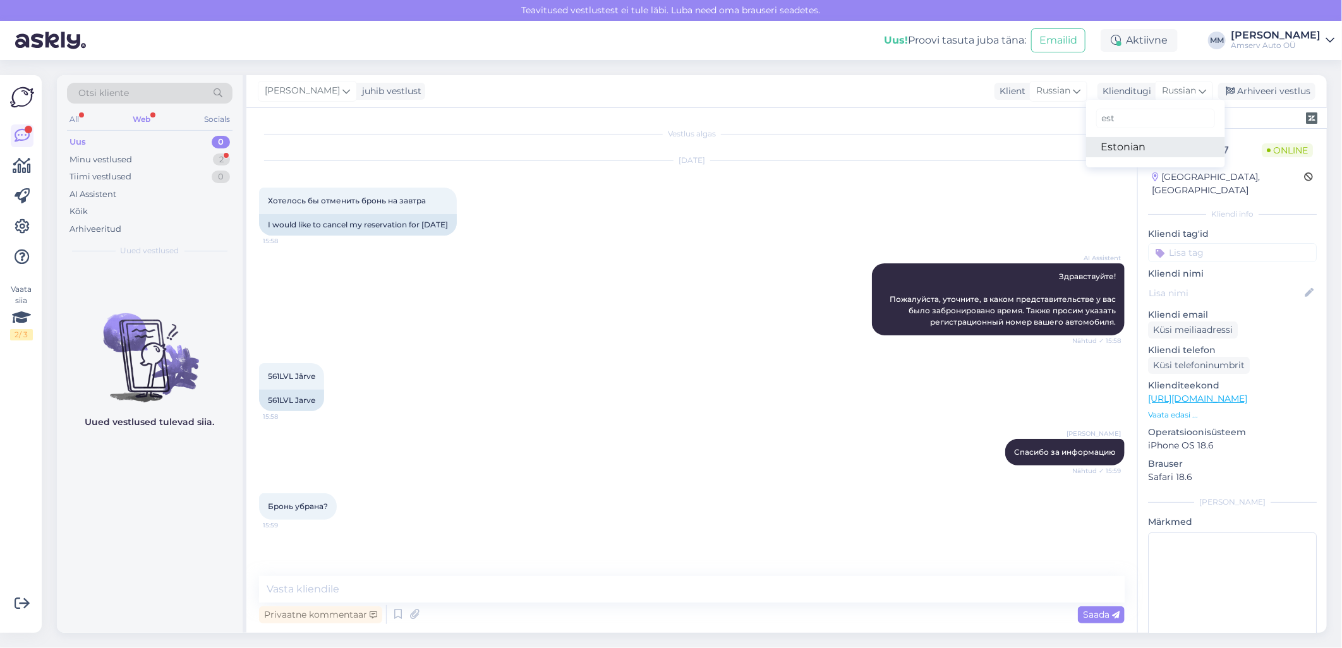
click at [1173, 149] on link "Estonian" at bounding box center [1155, 147] width 139 height 20
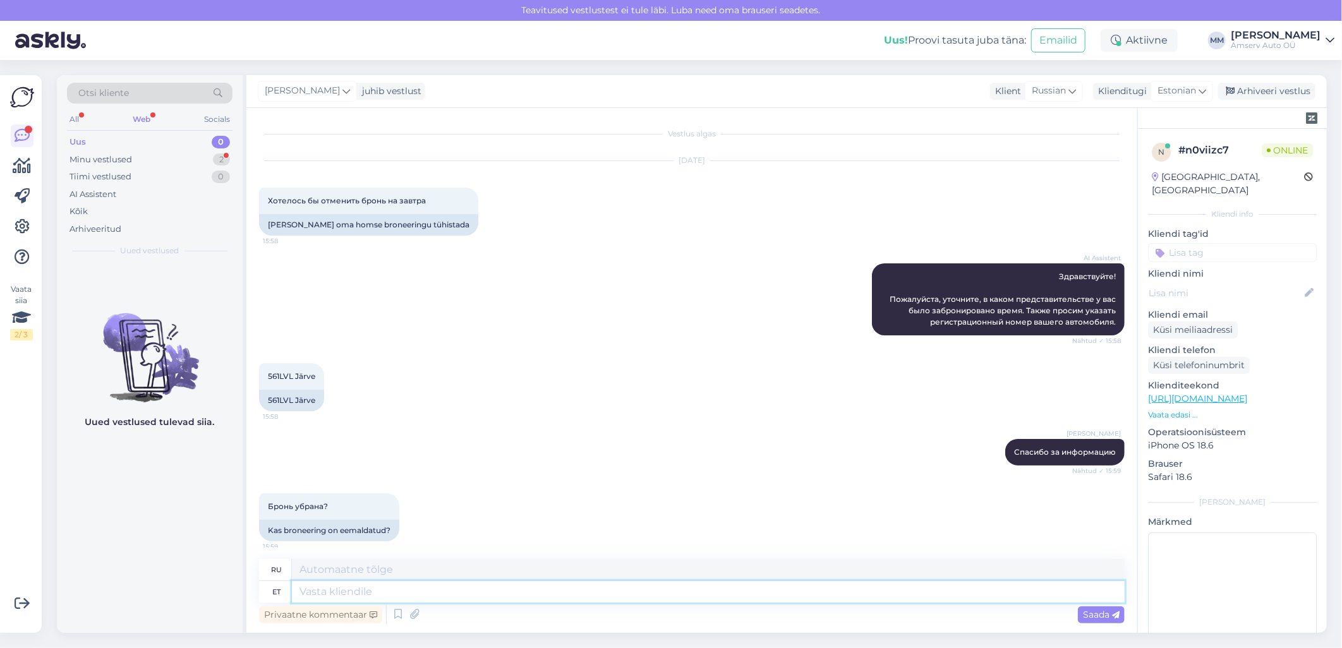
click at [424, 589] on textarea at bounding box center [708, 591] width 832 height 21
type textarea "ja"
type textarea "и"
type textarea "j"
drag, startPoint x: 293, startPoint y: 375, endPoint x: 266, endPoint y: 376, distance: 27.2
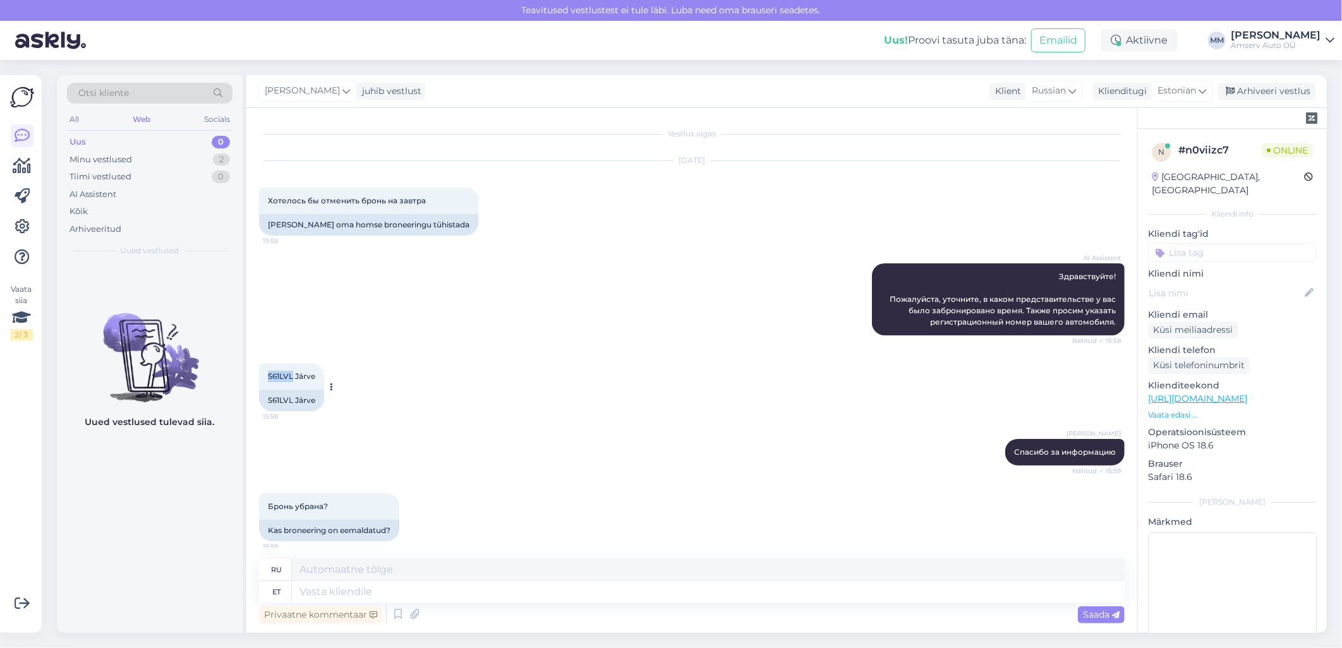
click at [266, 376] on div "561LVL Järve 15:58" at bounding box center [291, 376] width 65 height 27
drag, startPoint x: 266, startPoint y: 376, endPoint x: 275, endPoint y: 374, distance: 9.2
copy span "561LVL"
click at [508, 587] on textarea at bounding box center [708, 591] width 832 height 21
type textarea "jah,"
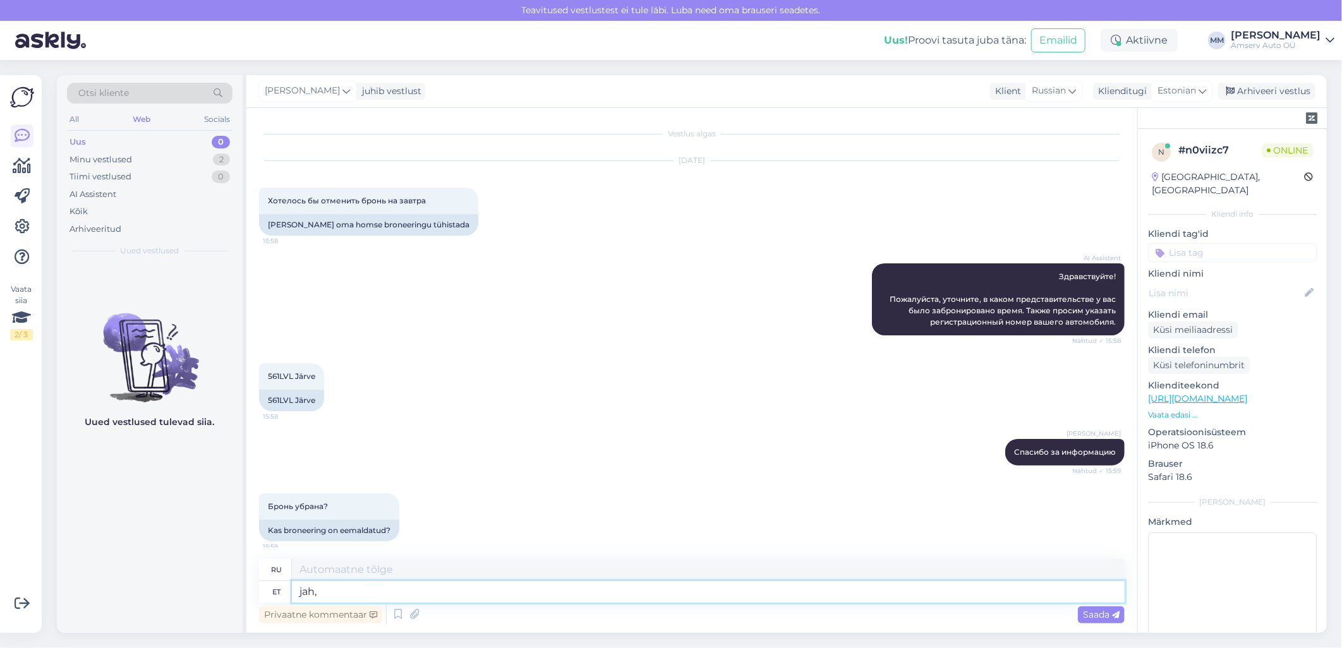
type textarea "да,"
type textarea "jah, kas"
type textarea "да, да"
type textarea "jah, kas soovite"
type textarea "да, вы хотели бы"
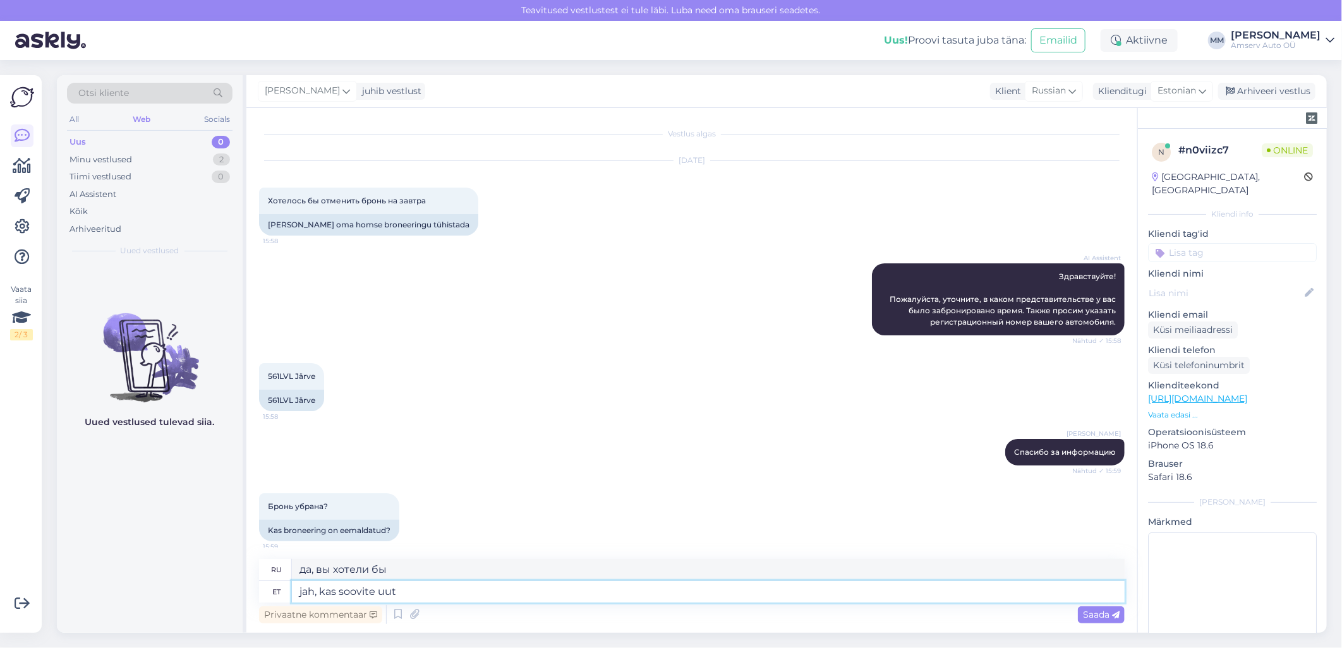
type textarea "jah, kas soovite uut a"
type textarea "да, ты хочешь новый?"
type textarea "jah, kas soovite uut aega"
type textarea "да, ты хочешь новое время"
type textarea "jah, kas soovite uut aega"
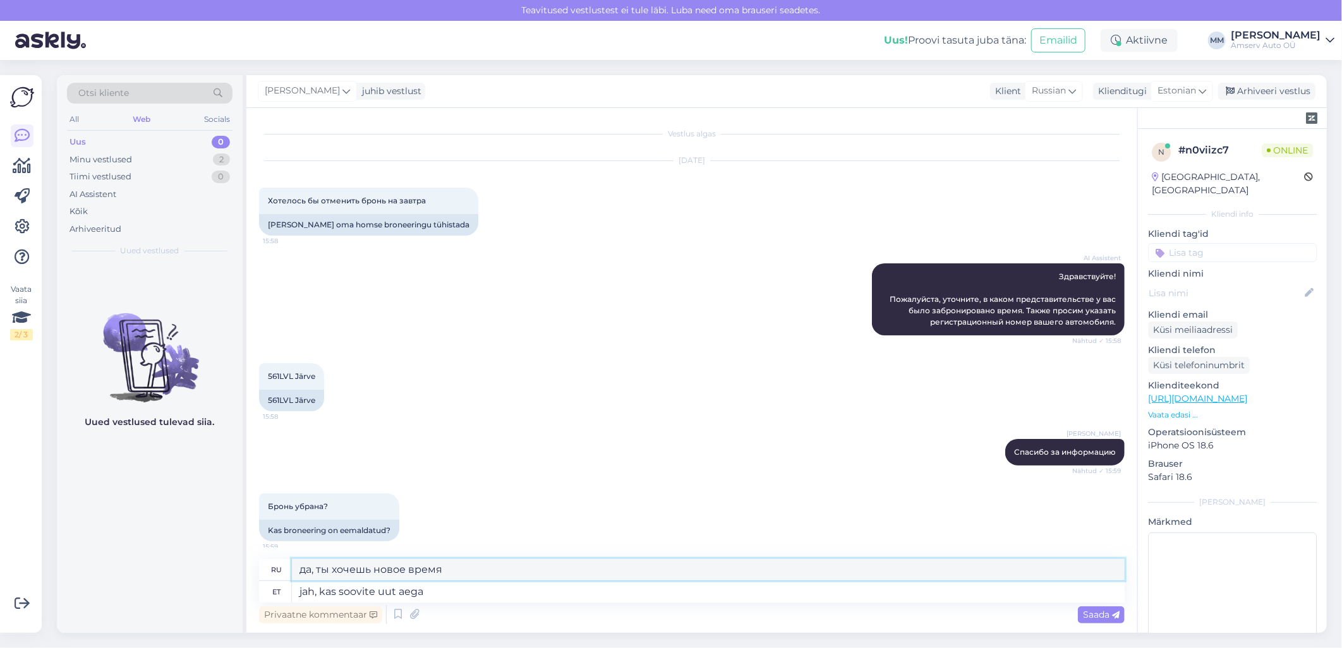
drag, startPoint x: 329, startPoint y: 565, endPoint x: 317, endPoint y: 572, distance: 13.9
click at [317, 572] on textarea "да, ты хочешь новое время" at bounding box center [708, 569] width 832 height 21
paste textarea "в"
click at [369, 571] on textarea "да, вы хочешь новое время" at bounding box center [708, 569] width 832 height 21
click at [373, 565] on textarea "да, вы хочешь новое время" at bounding box center [708, 569] width 832 height 21
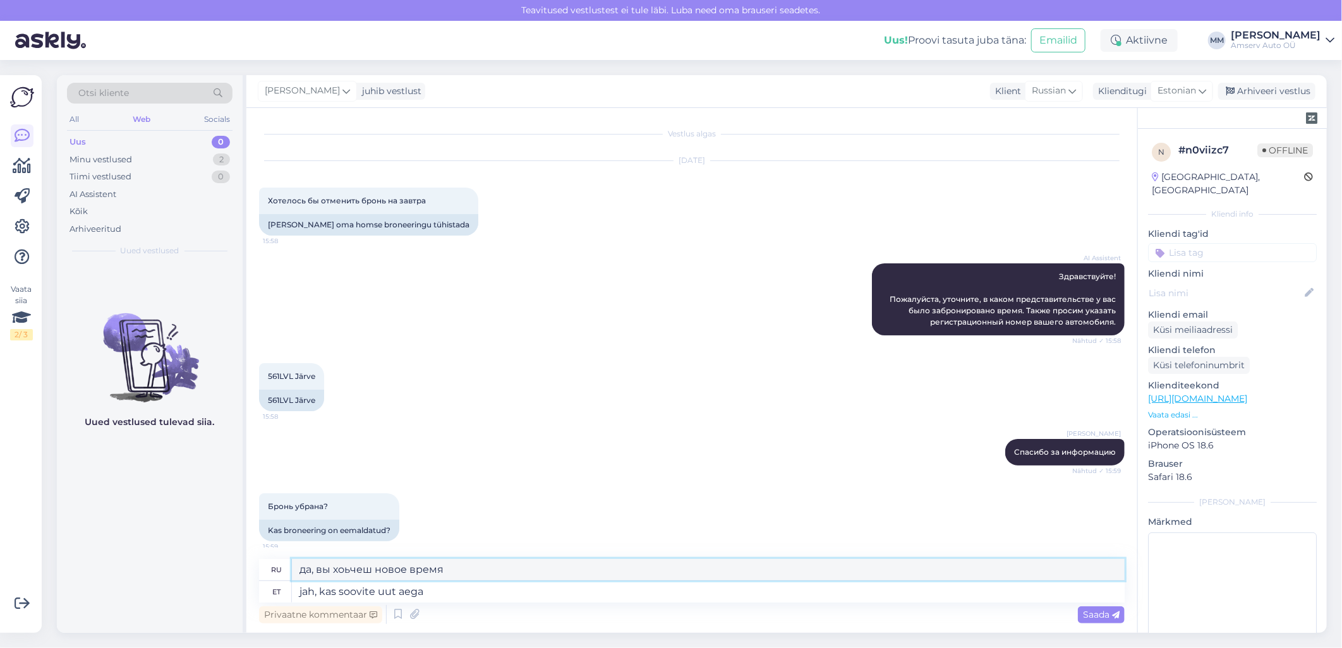
drag, startPoint x: 371, startPoint y: 570, endPoint x: 335, endPoint y: 571, distance: 35.4
click at [335, 571] on textarea "да, вы хоьчеш новое время" at bounding box center [708, 569] width 832 height 21
paste textarea "желаете"
click at [603, 575] on textarea "да, вы желаете новое время" at bounding box center [708, 569] width 832 height 21
type textarea "да, вы желаете новое время?"
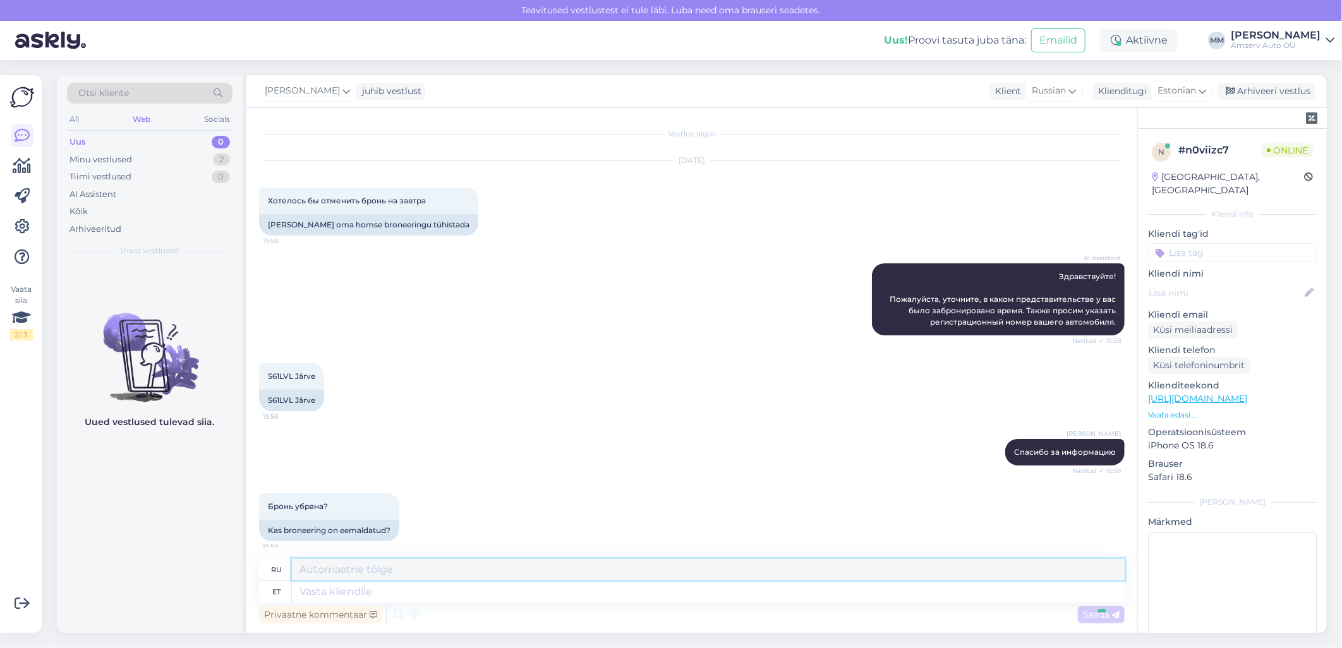
scroll to position [83, 0]
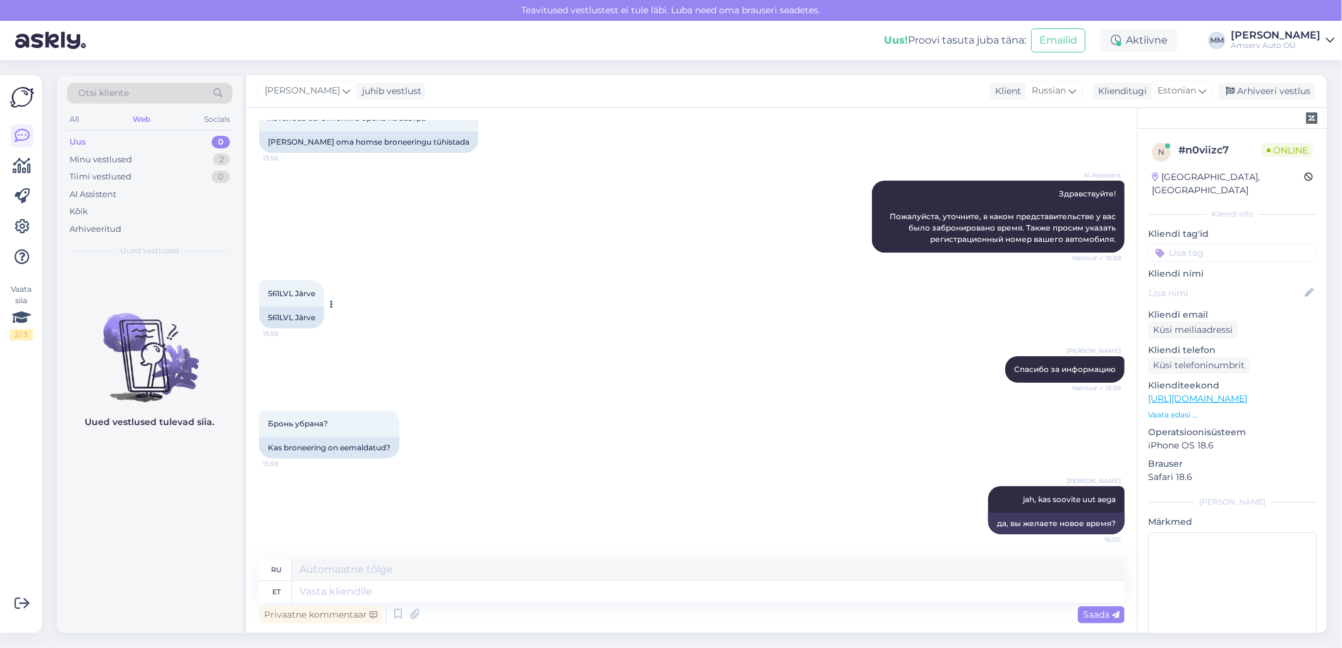
click at [283, 291] on span "561LVL Järve" at bounding box center [291, 293] width 47 height 9
click at [466, 477] on div "Marina Mamutina jah, kas soovite uut aega 16:00 да, вы желаете новое время?" at bounding box center [691, 510] width 865 height 76
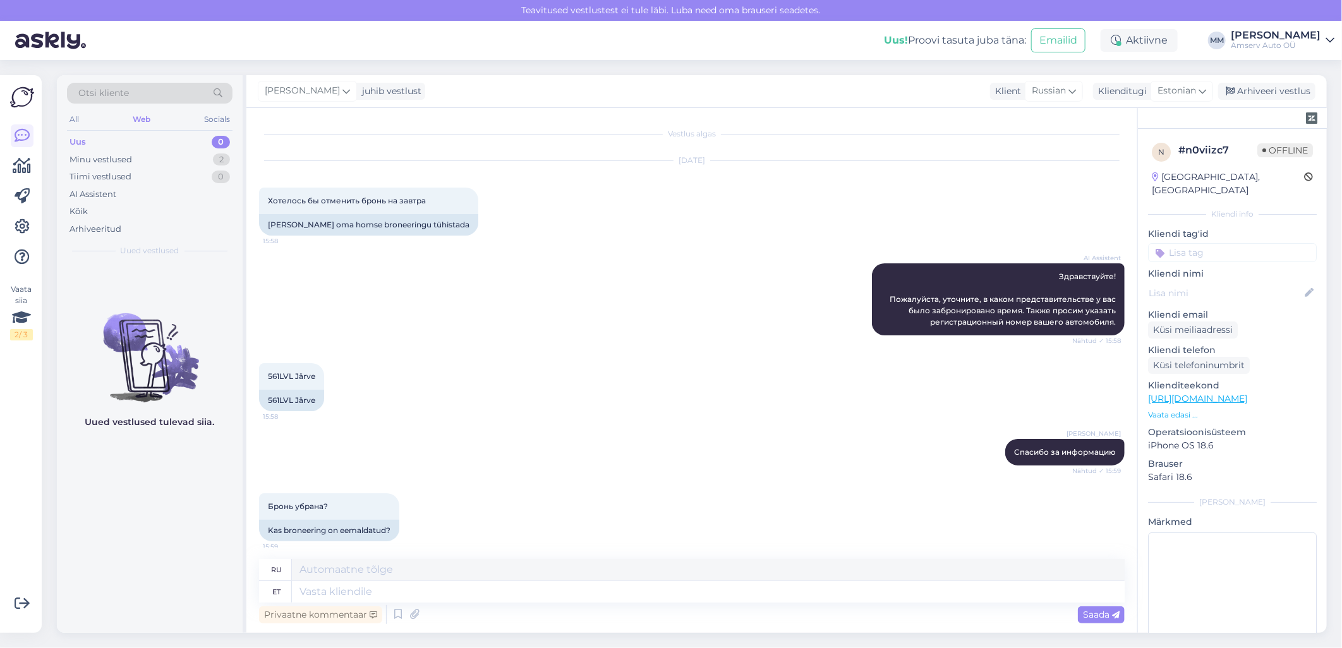
scroll to position [70, 0]
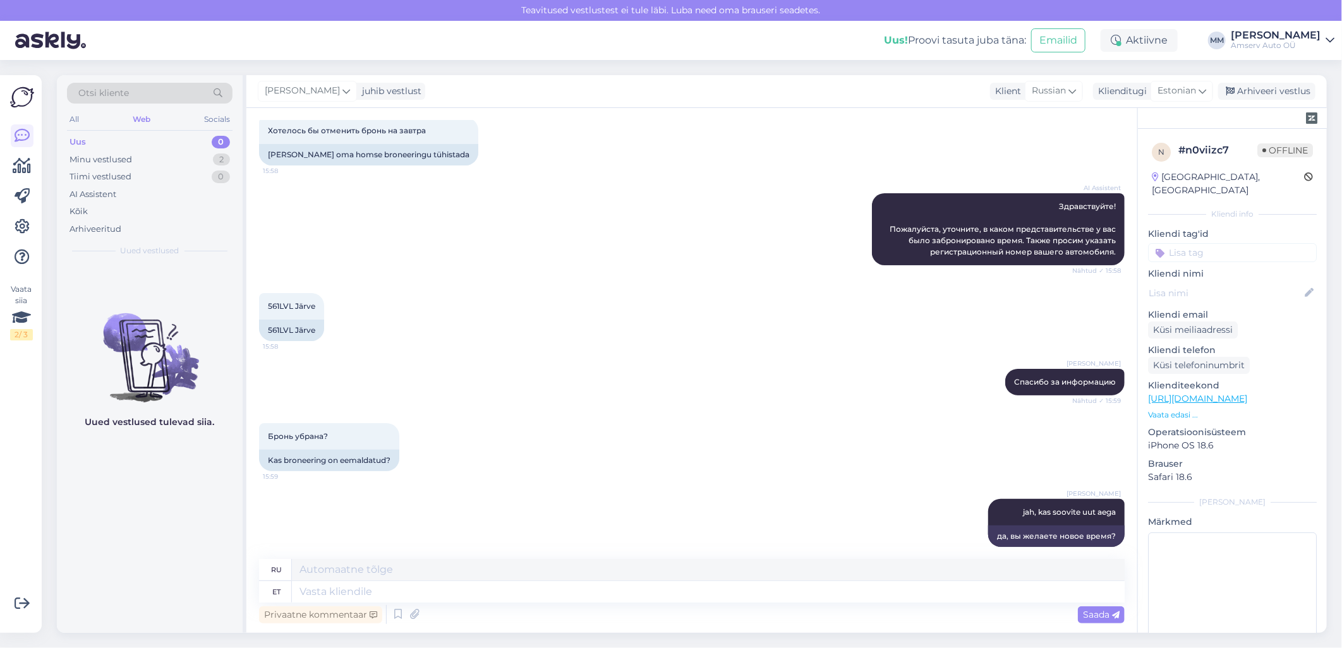
click at [722, 452] on div "Бронь убрана? 15:59 Kas broneering on eemaldatud?" at bounding box center [691, 447] width 865 height 76
click at [721, 592] on textarea at bounding box center [708, 591] width 832 height 21
type textarea "Il"
type textarea "Ил"
type textarea "I"
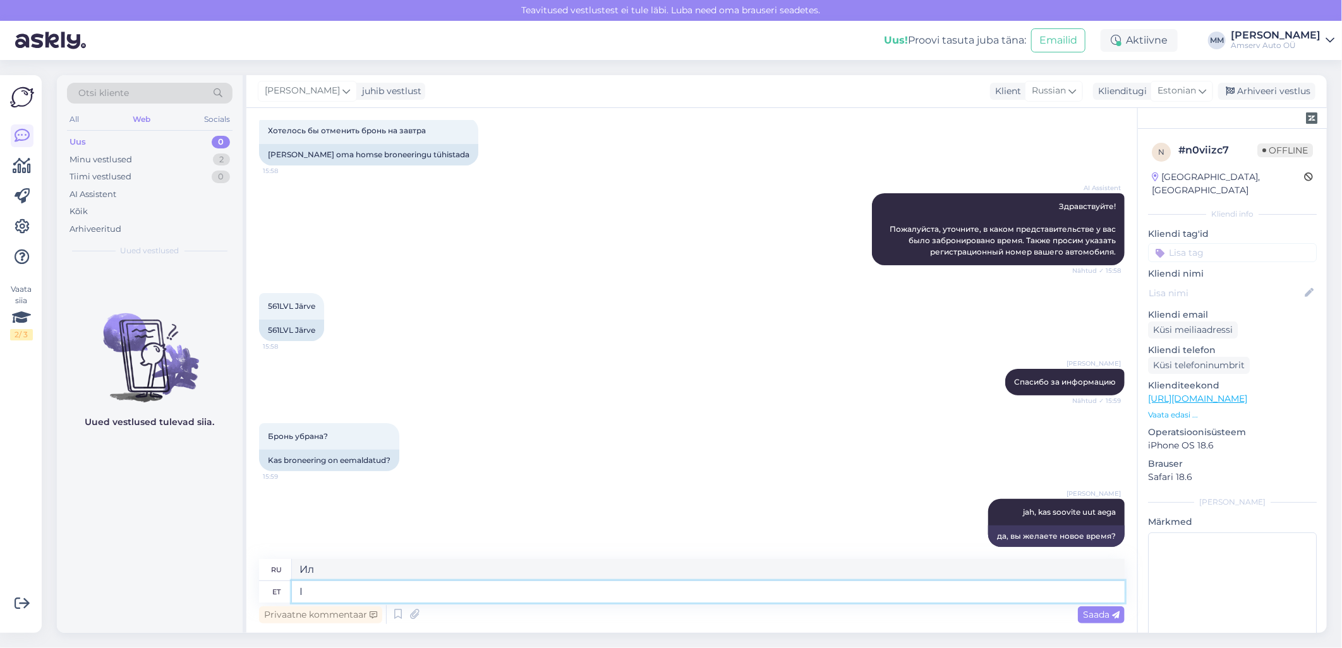
type textarea "я"
type textarea "Ilusat"
type textarea "Красивый"
type textarea "Ilusat päeva"
type textarea "Хорошего дня"
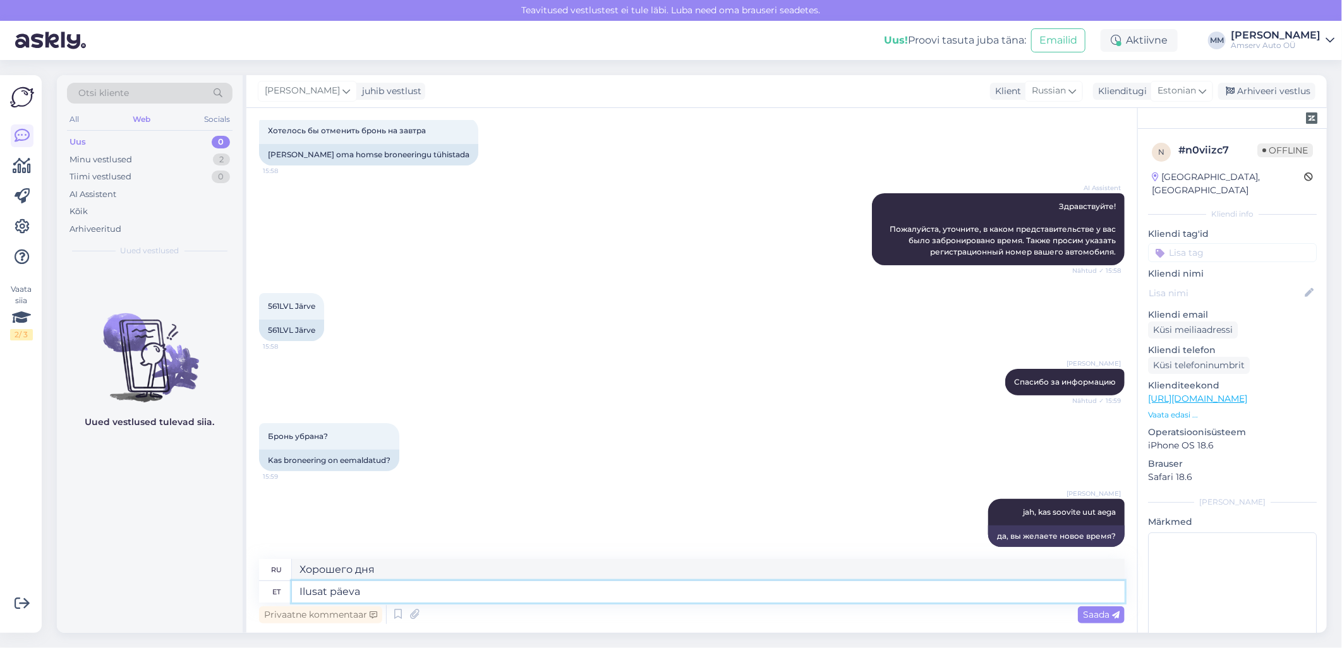
type textarea "Ilusat päeva!"
type textarea "Хорошего дня!"
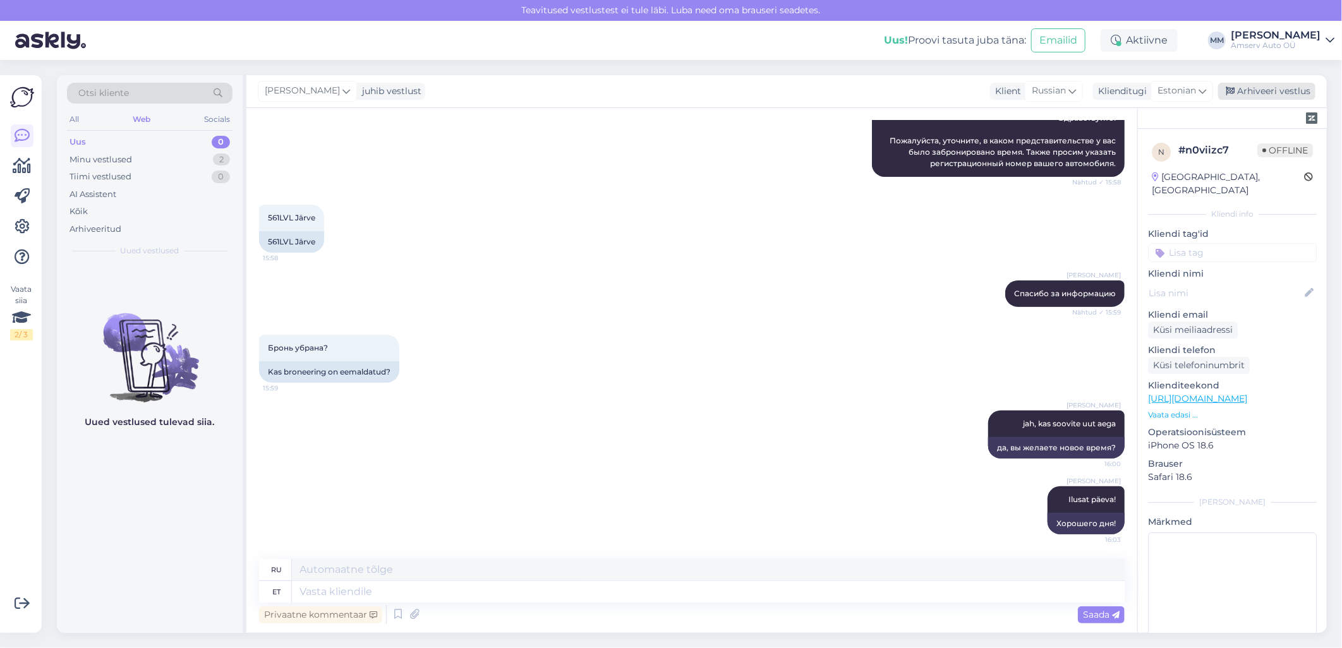
click at [1258, 83] on div "Arhiveeri vestlus" at bounding box center [1266, 91] width 97 height 17
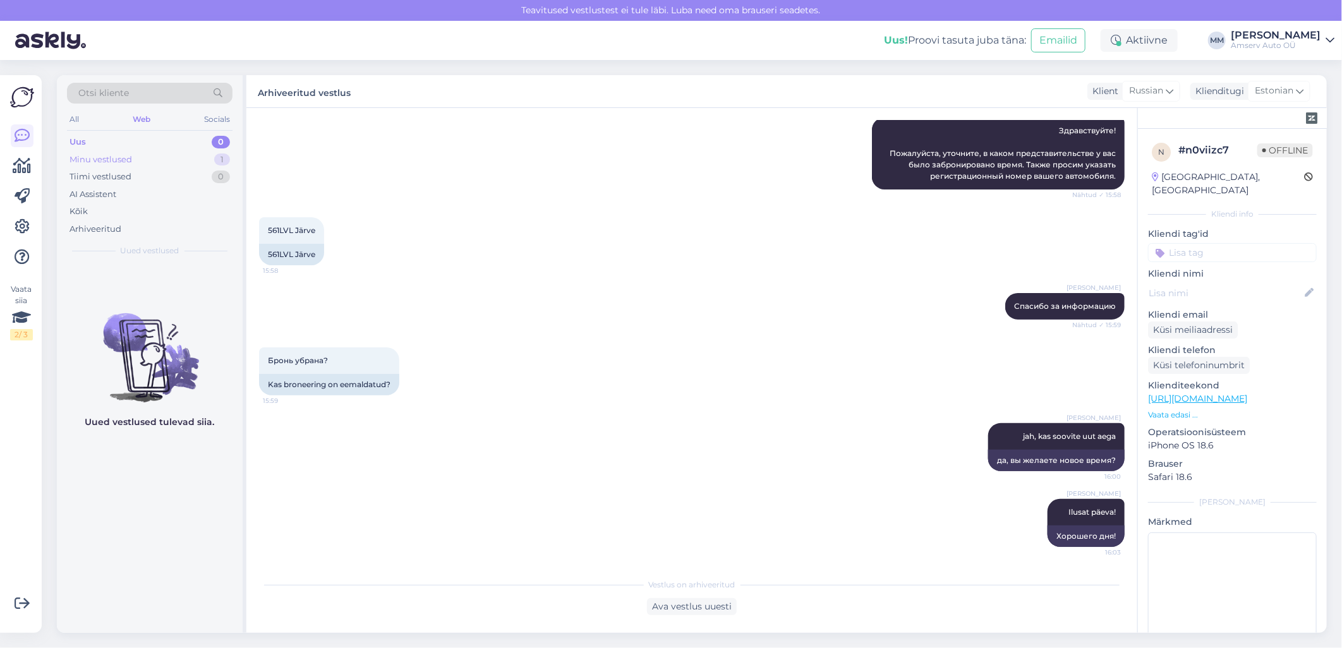
click at [117, 152] on div "Minu vestlused 1" at bounding box center [149, 160] width 165 height 18
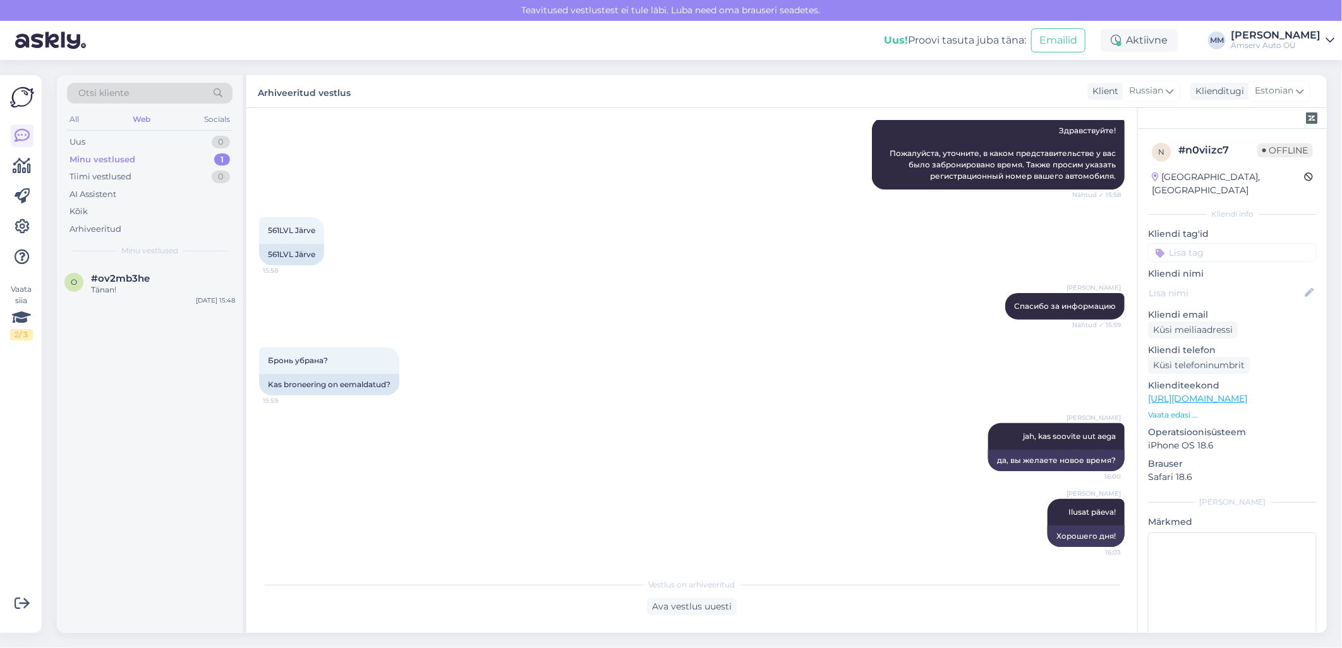
click at [171, 154] on div "Minu vestlused 1" at bounding box center [149, 160] width 165 height 18
click at [141, 279] on span "#ov2mb3he" at bounding box center [120, 278] width 59 height 11
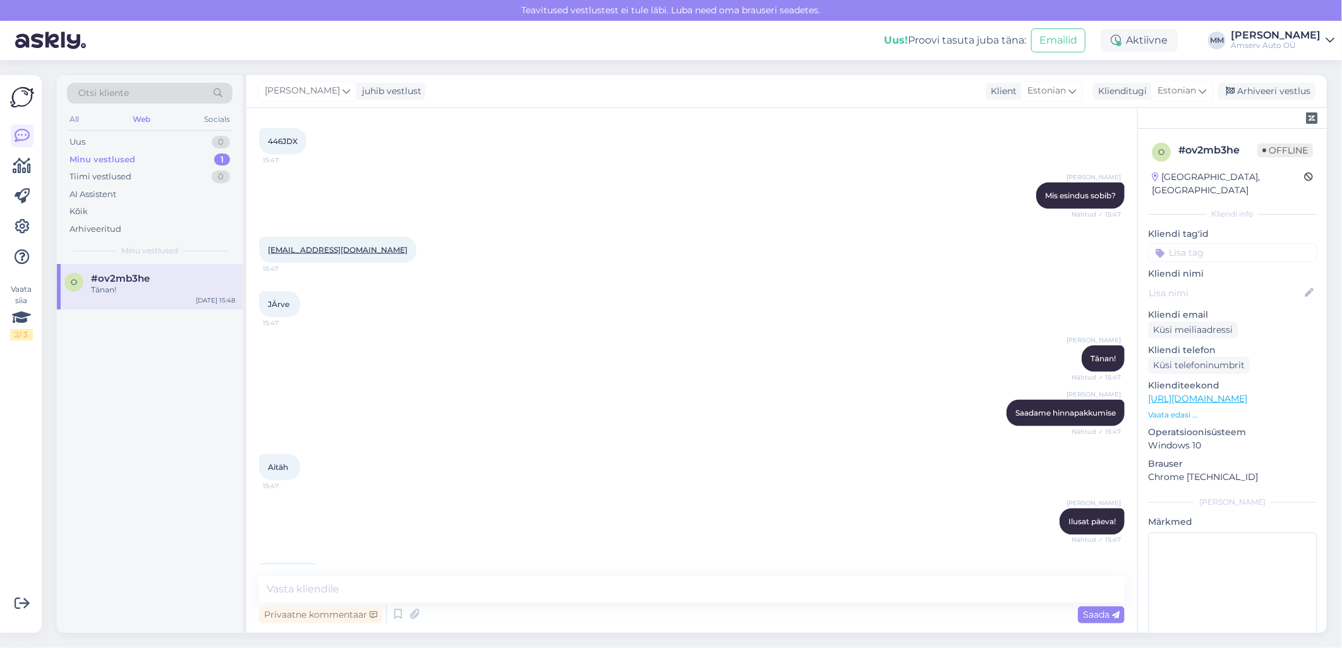
scroll to position [900, 0]
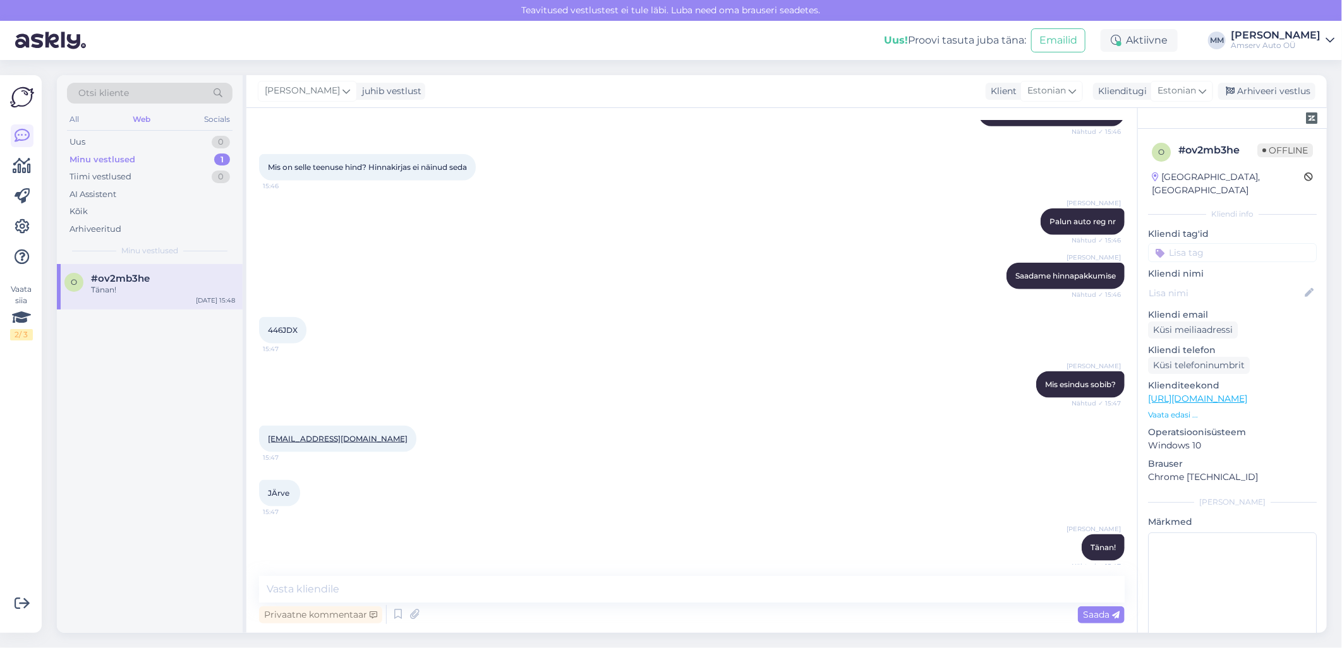
click at [1249, 243] on input at bounding box center [1232, 252] width 169 height 19
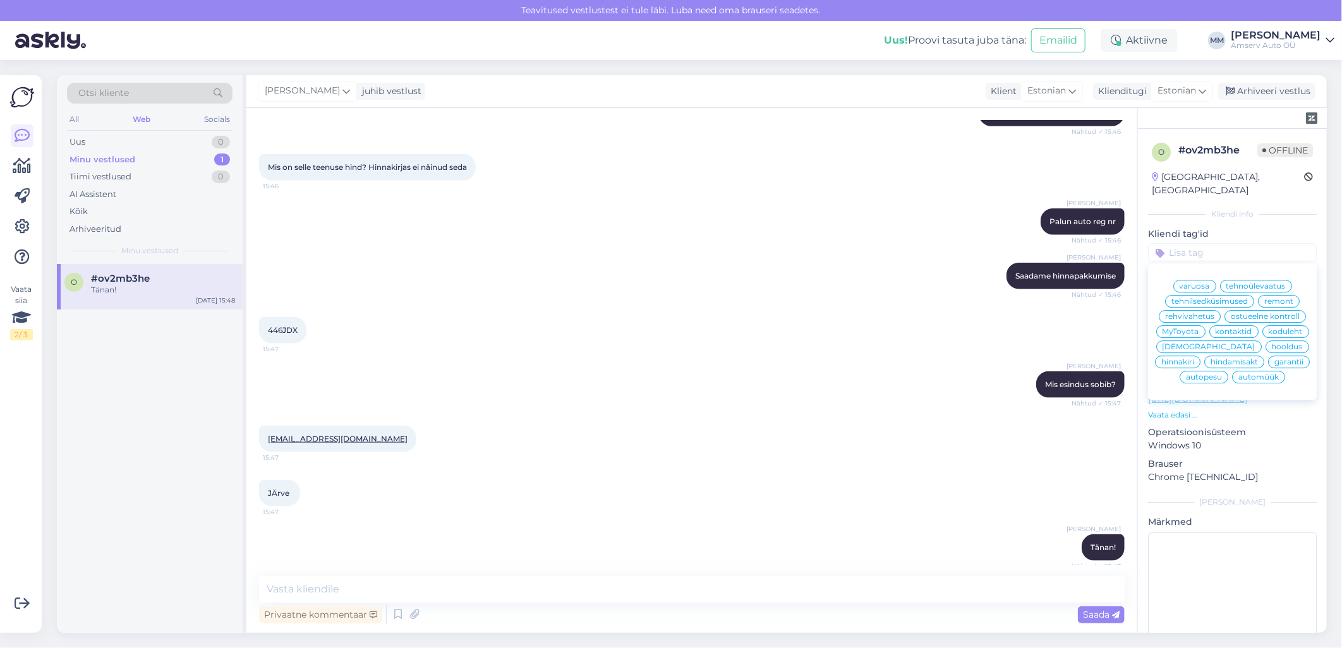
click at [1208, 381] on span "autopesu" at bounding box center [1204, 377] width 36 height 8
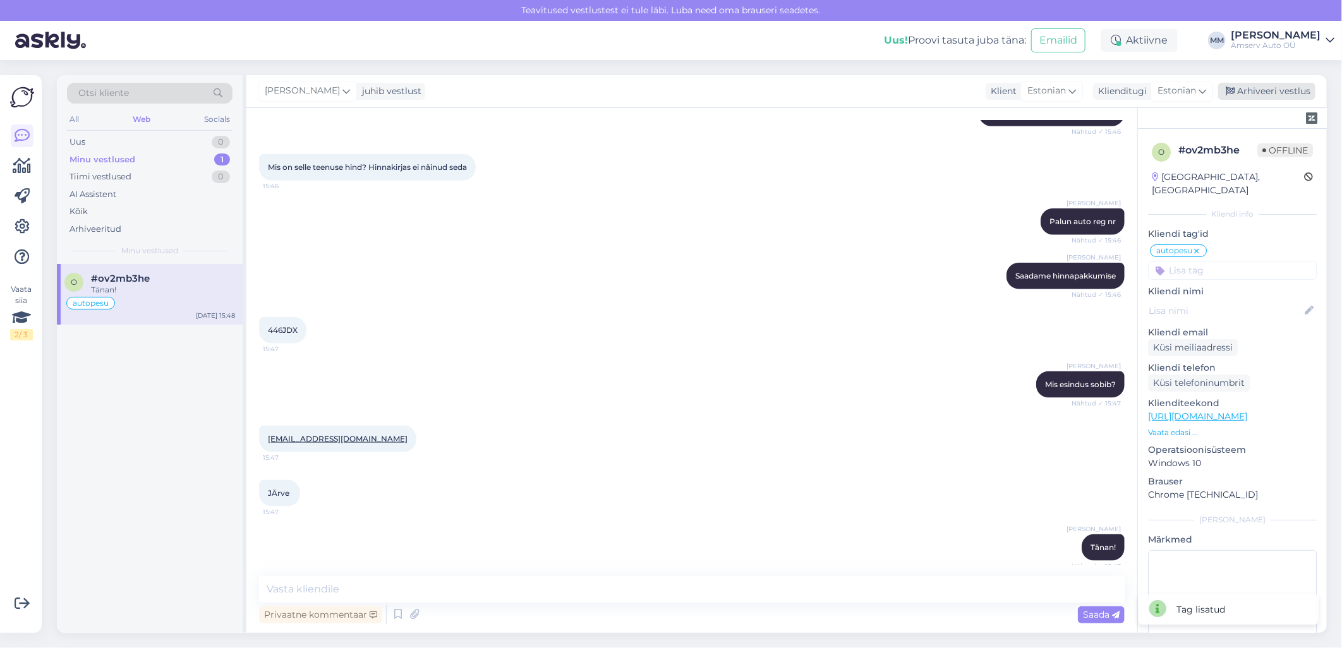
click at [1261, 90] on div "Arhiveeri vestlus" at bounding box center [1266, 91] width 97 height 17
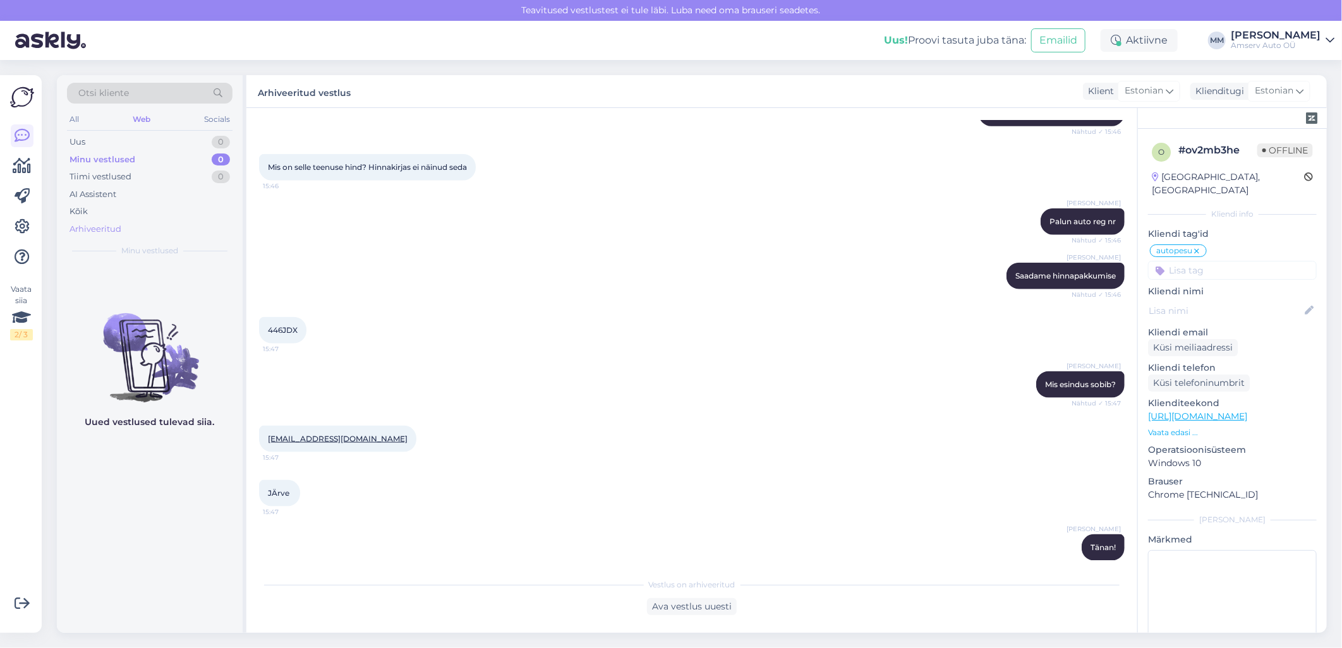
click at [100, 224] on div "Arhiveeritud" at bounding box center [95, 229] width 52 height 13
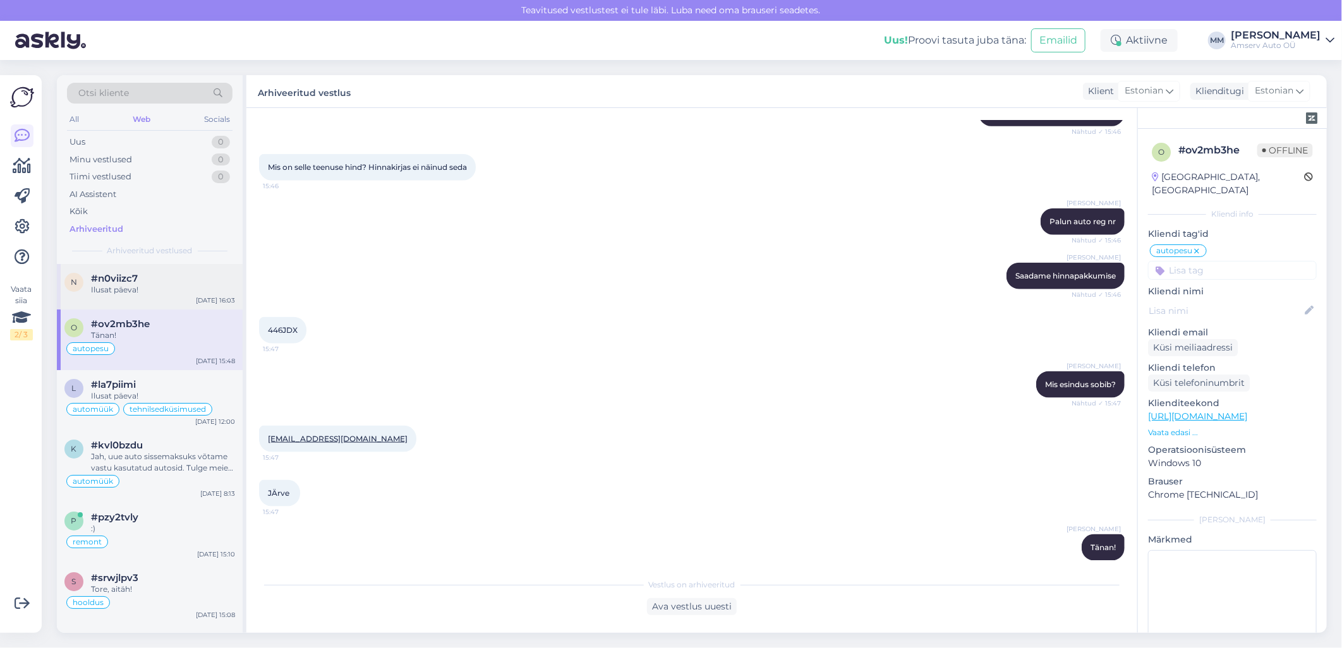
click at [130, 292] on div "Ilusat päeva!" at bounding box center [163, 289] width 144 height 11
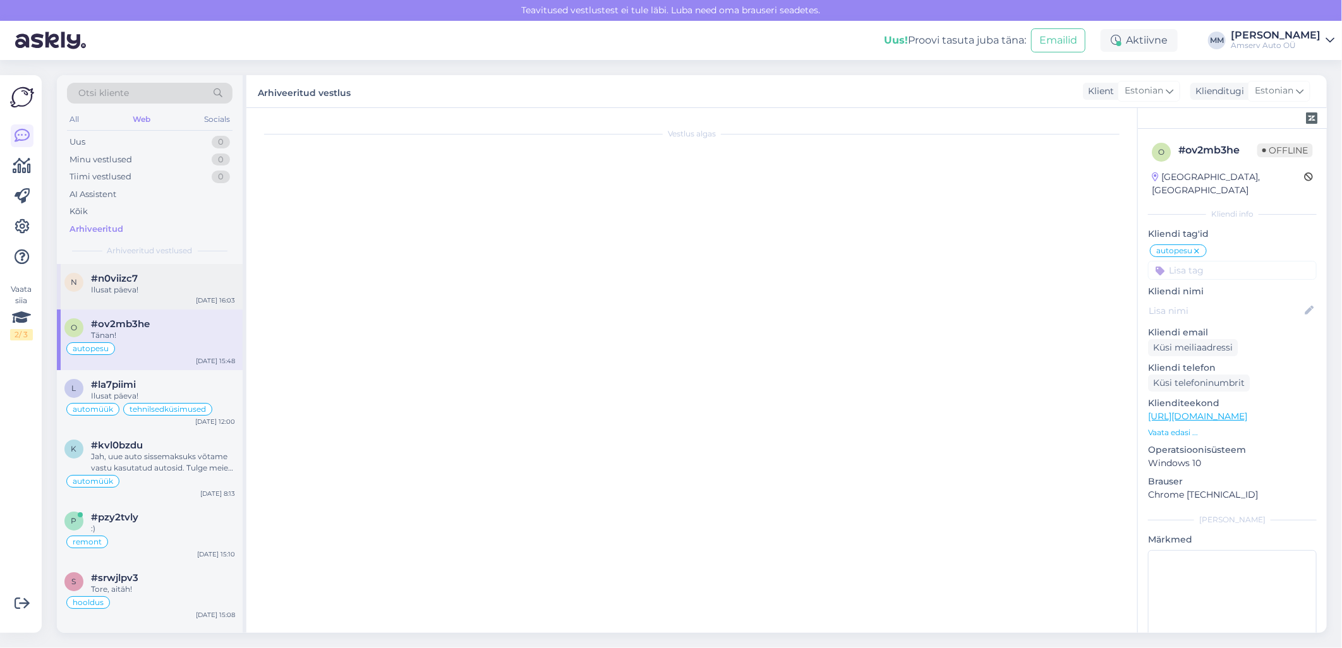
scroll to position [146, 0]
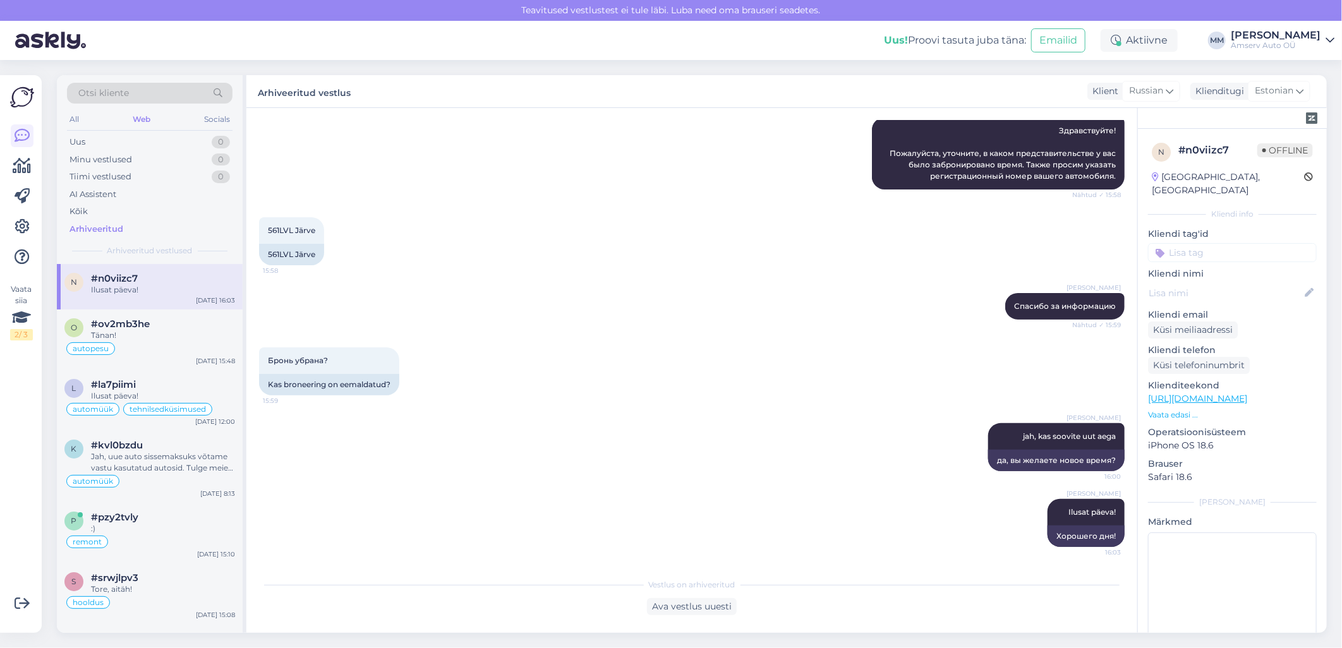
click at [1200, 243] on input at bounding box center [1232, 252] width 169 height 19
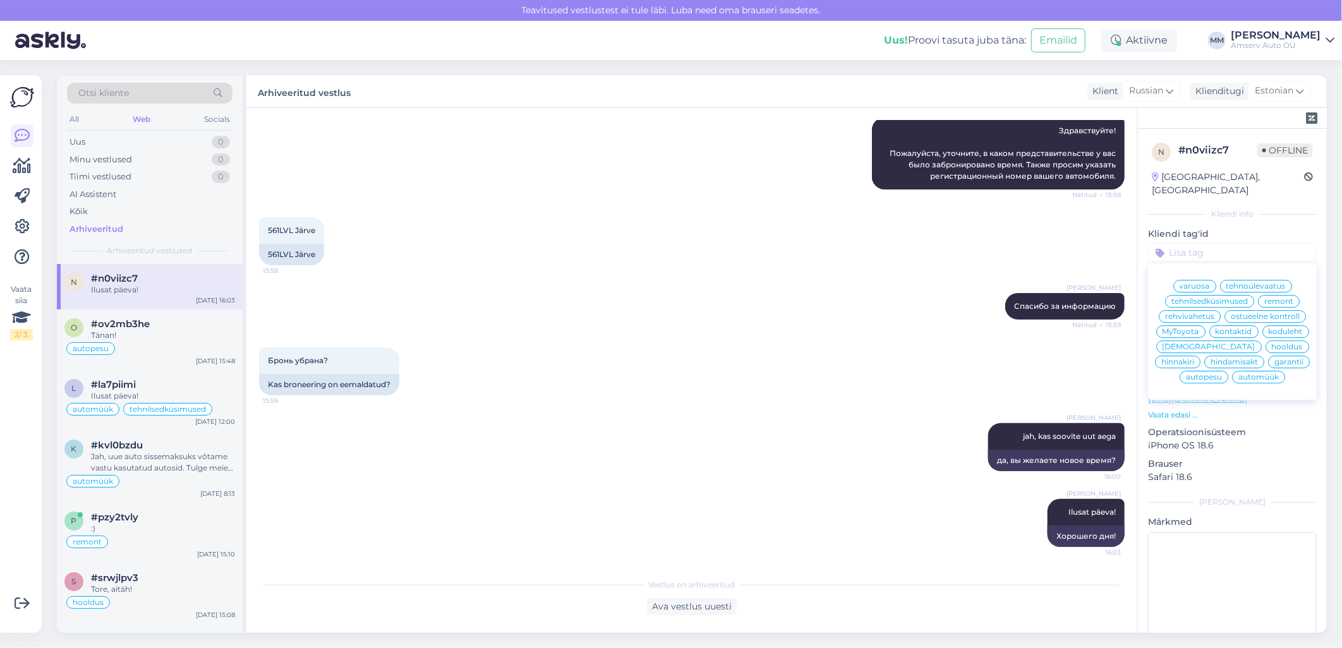
click at [1274, 297] on span "remont" at bounding box center [1278, 301] width 29 height 8
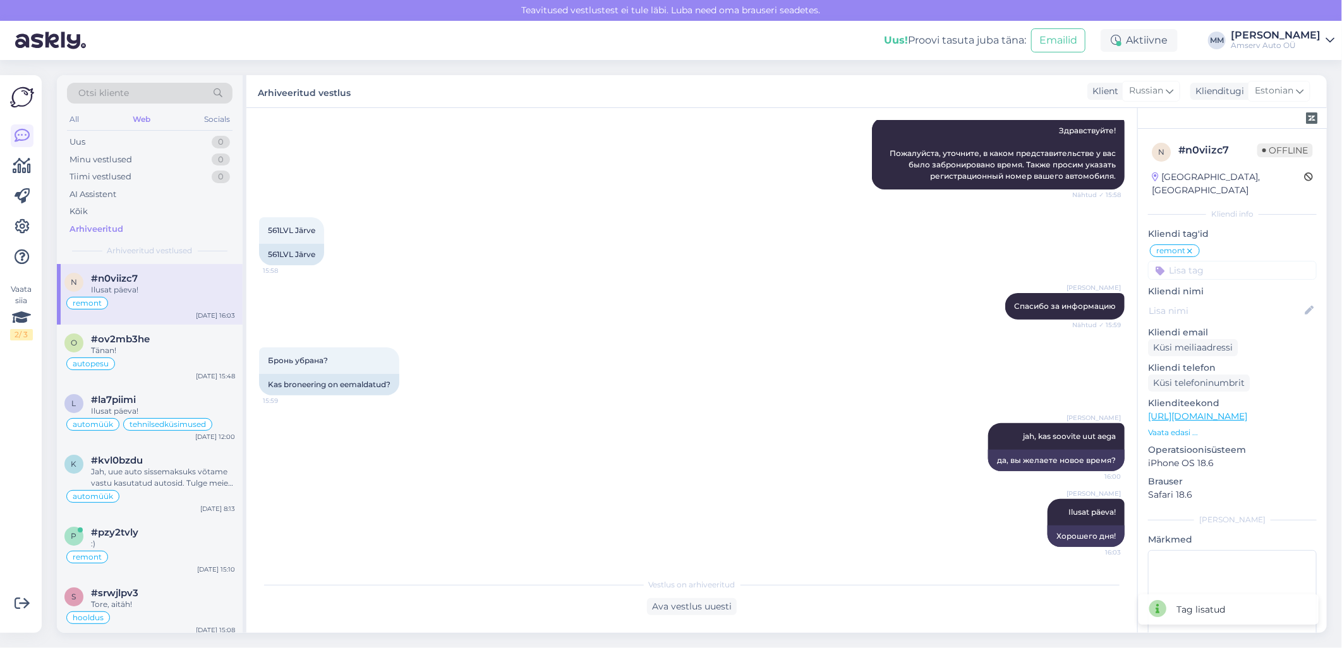
click at [143, 119] on div "Web" at bounding box center [141, 119] width 23 height 16
click at [1329, 37] on icon at bounding box center [1329, 40] width 9 height 10
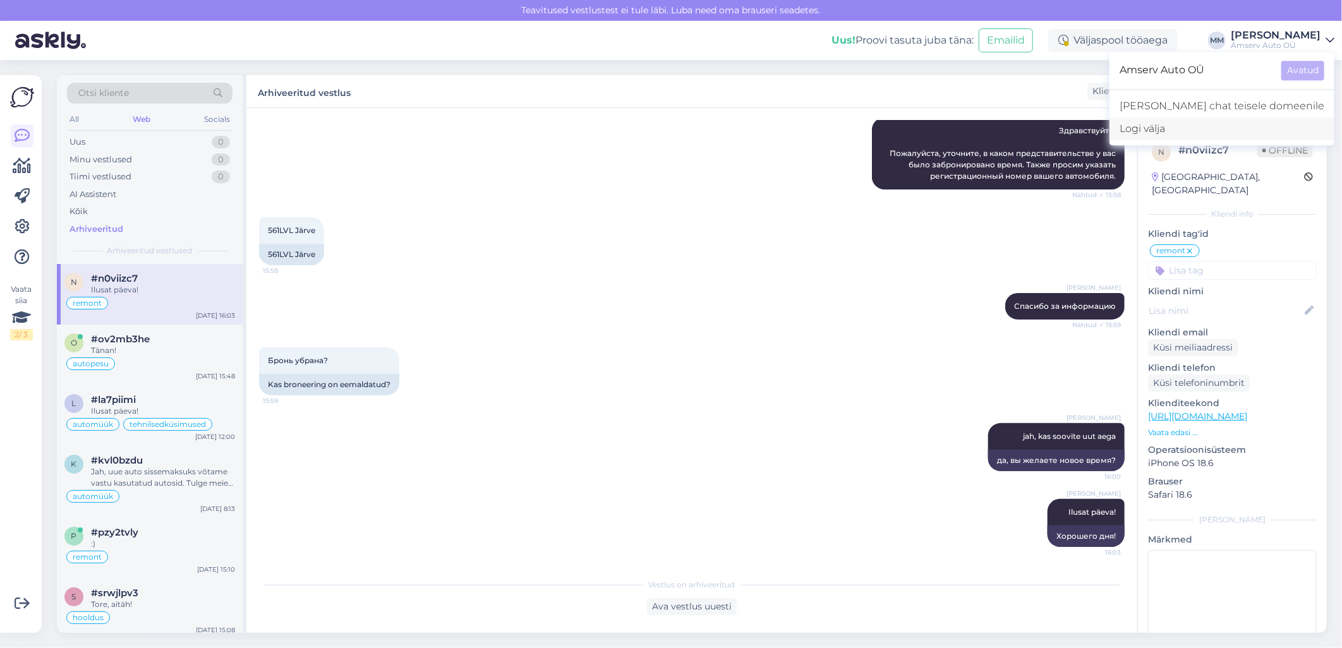
click at [1240, 129] on div "Logi välja" at bounding box center [1221, 128] width 225 height 23
